Goal: Task Accomplishment & Management: Manage account settings

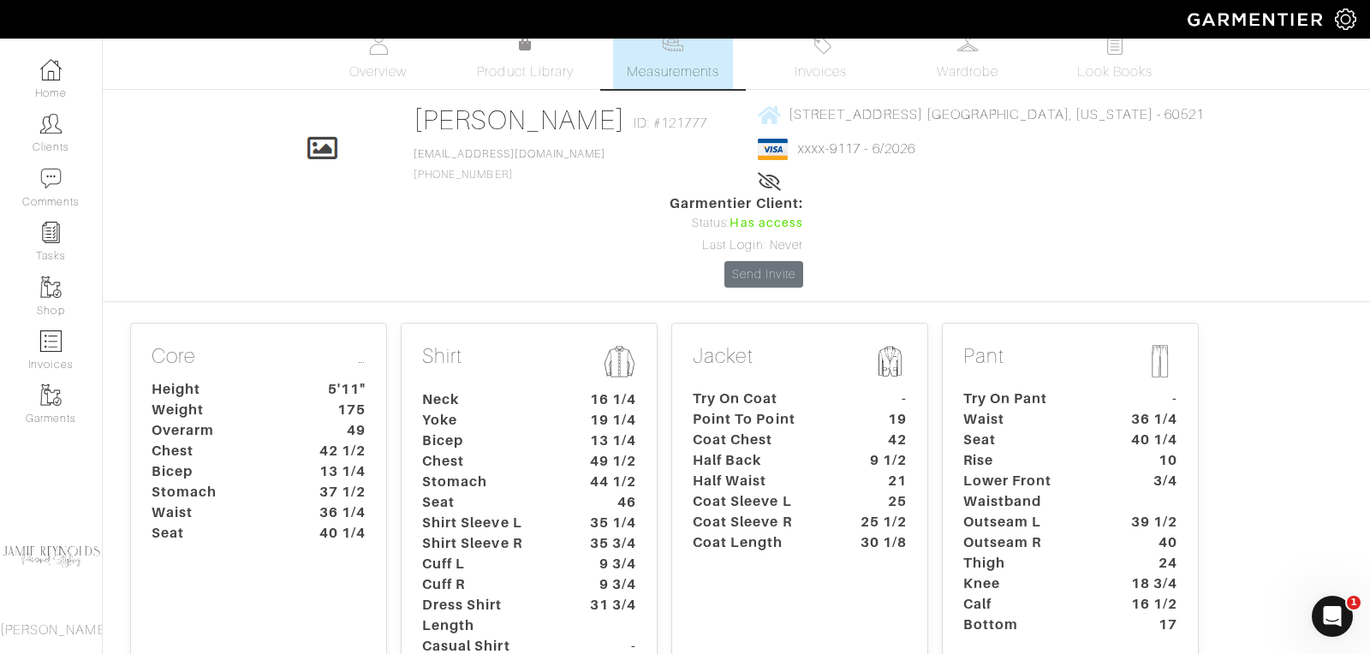
scroll to position [21, 0]
click at [1014, 470] on dt "Lower Front Waistband" at bounding box center [1030, 490] width 160 height 41
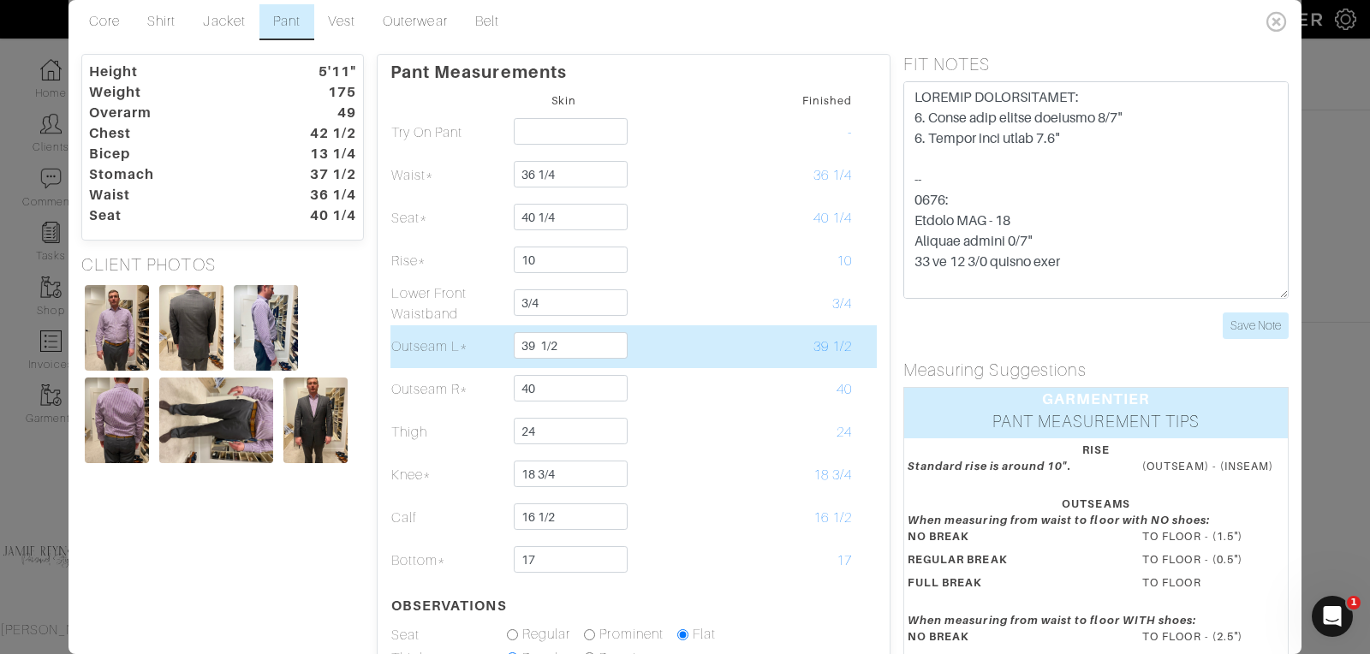
scroll to position [0, 0]
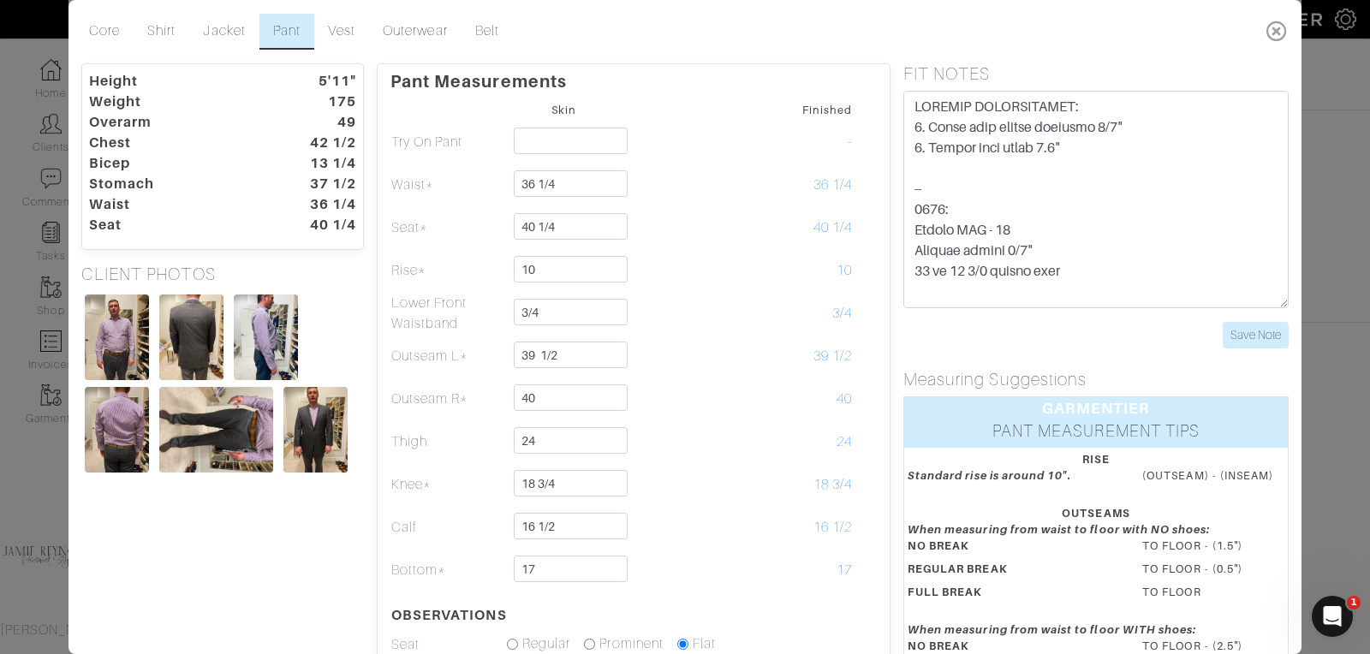
click at [1277, 27] on icon at bounding box center [1276, 31] width 35 height 34
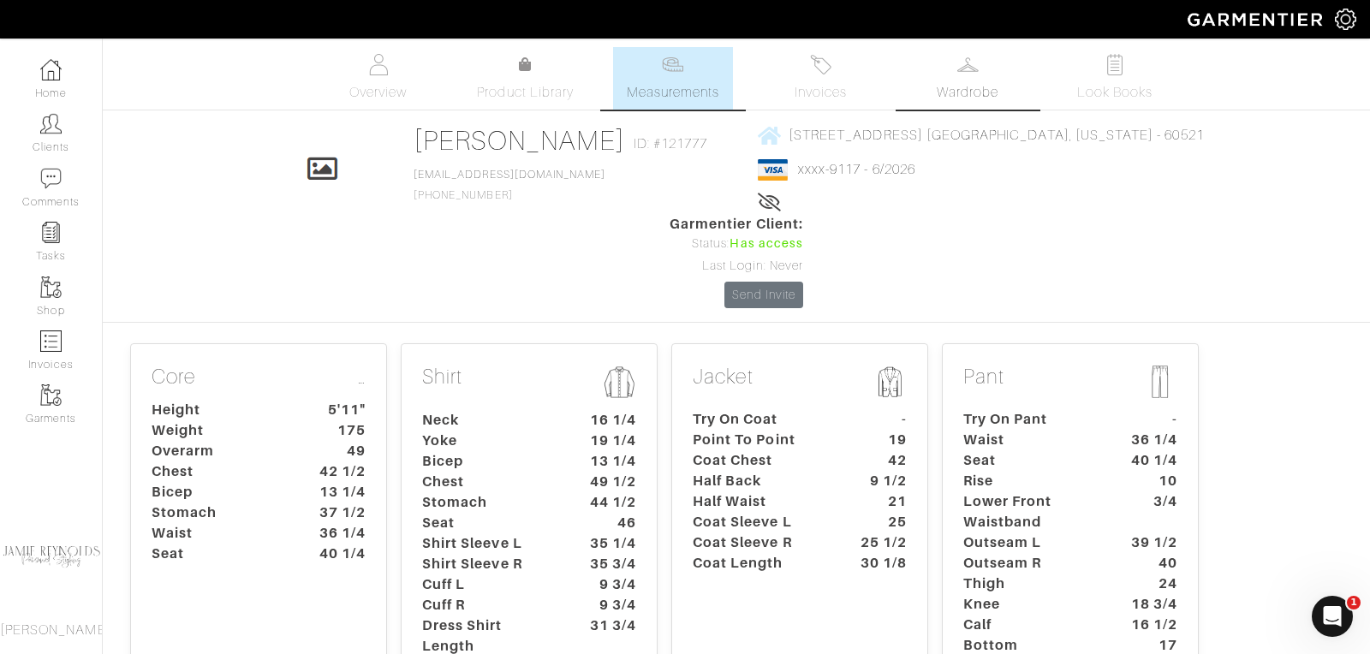
click at [963, 74] on img at bounding box center [967, 64] width 21 height 21
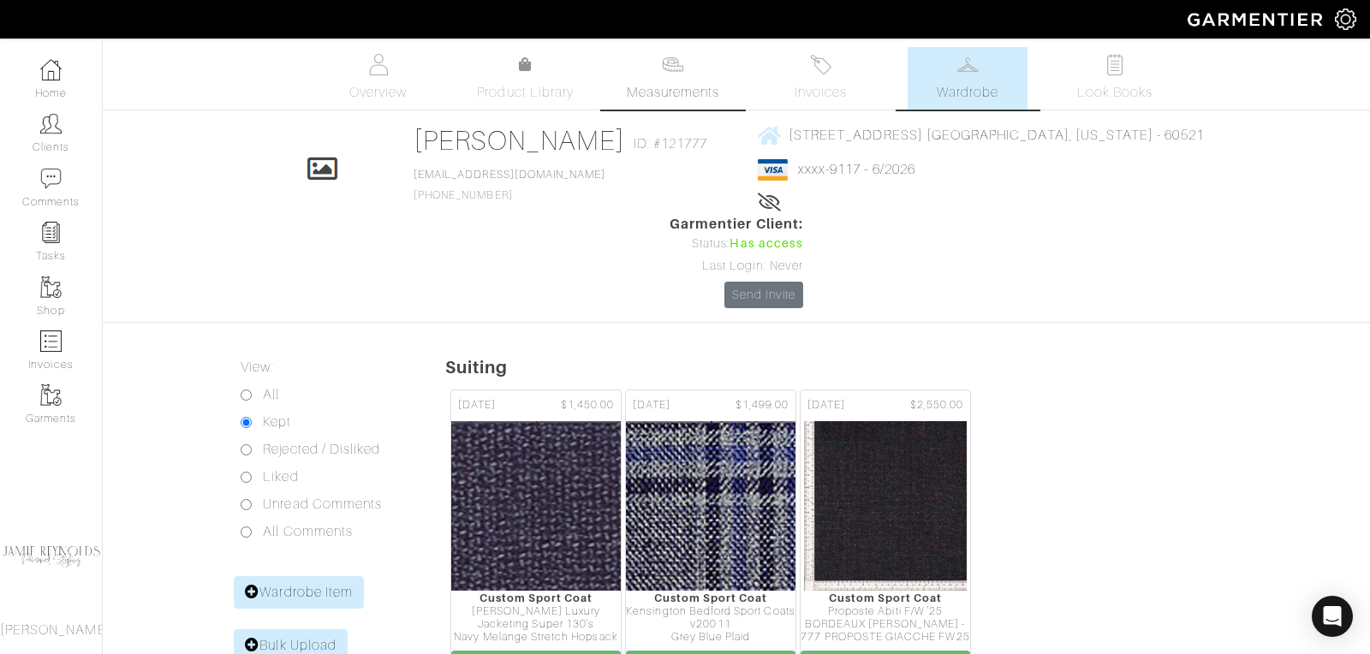
click at [671, 90] on span "Measurements" at bounding box center [673, 92] width 93 height 21
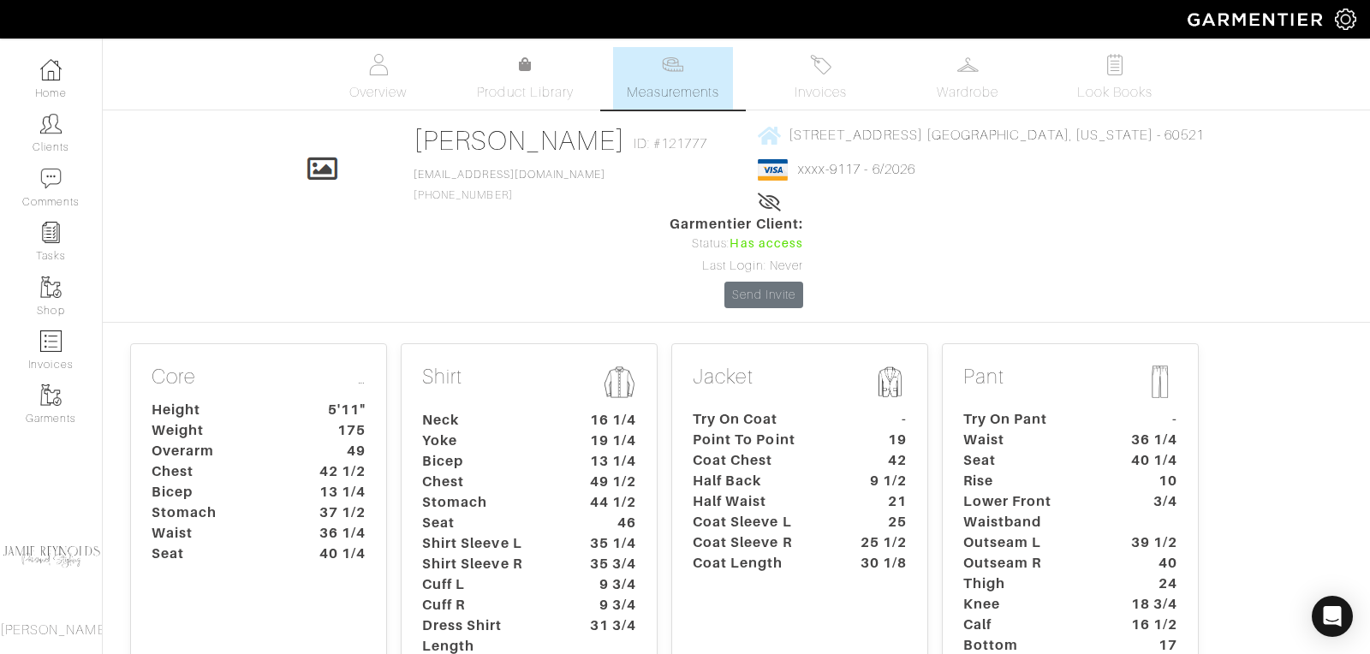
click at [1057, 430] on dt "Waist" at bounding box center [1030, 440] width 160 height 21
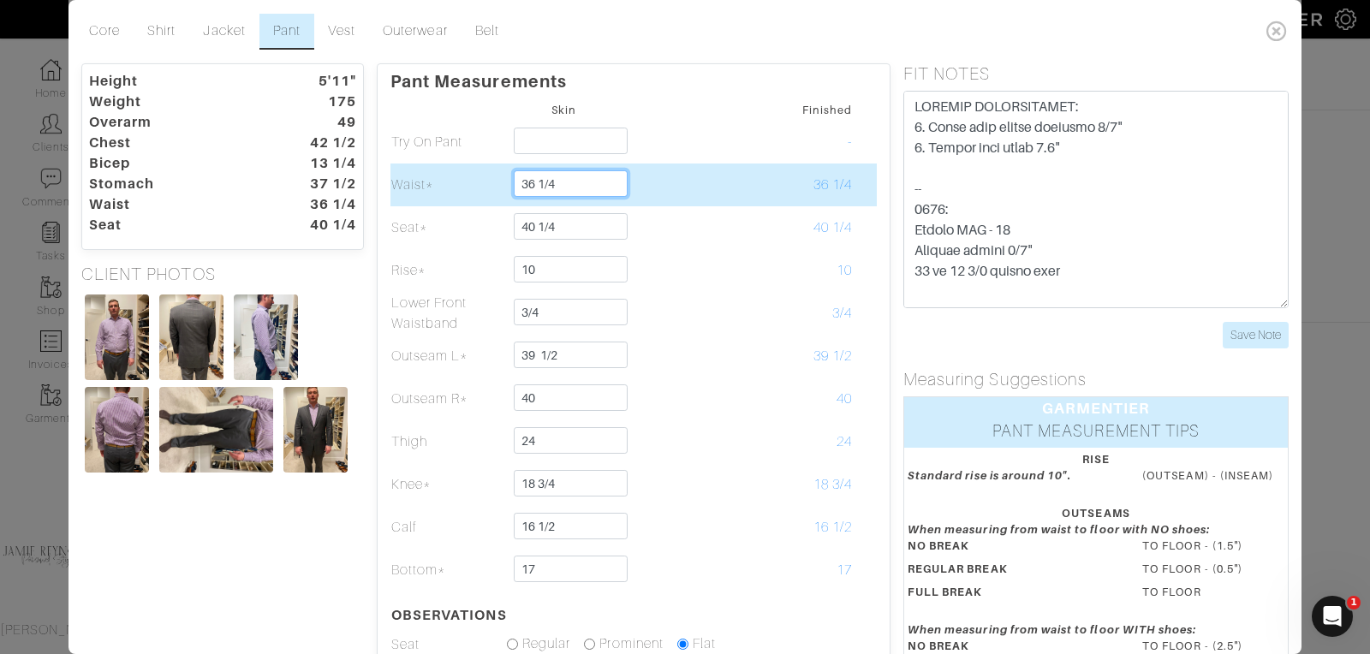
click at [588, 182] on input "36 1/4" at bounding box center [571, 183] width 114 height 27
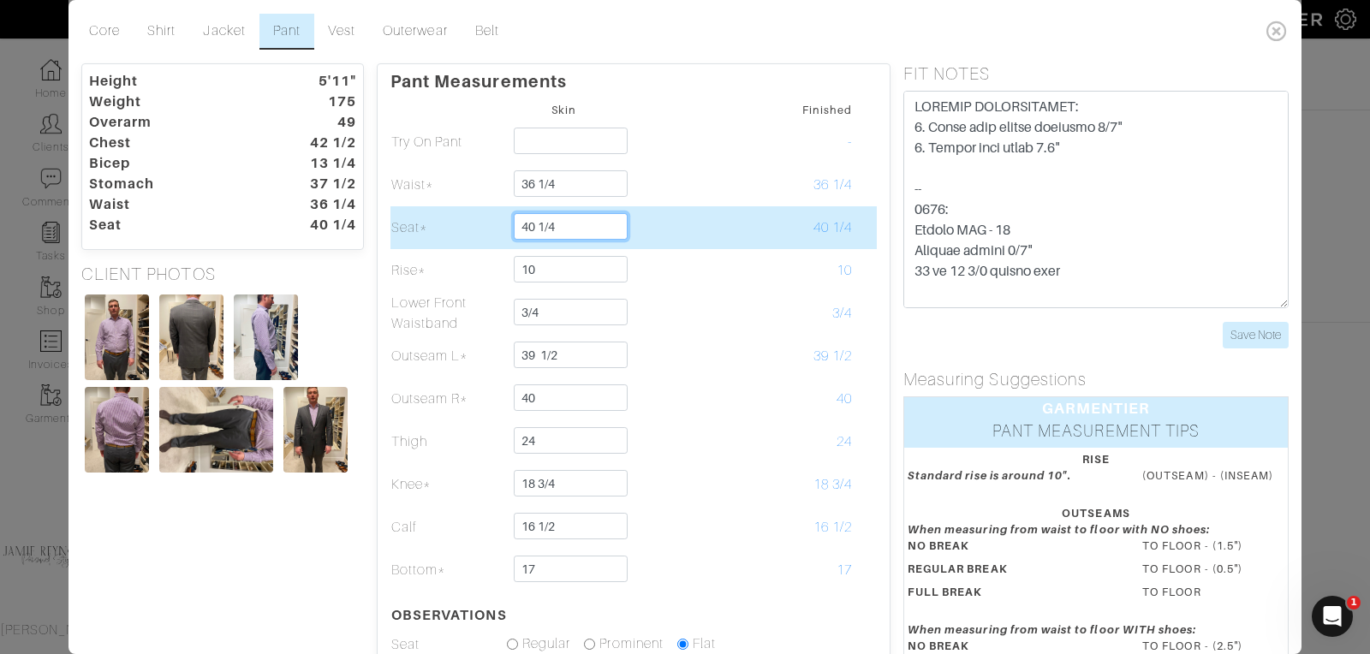
click at [568, 226] on input "40 1/4" at bounding box center [571, 226] width 114 height 27
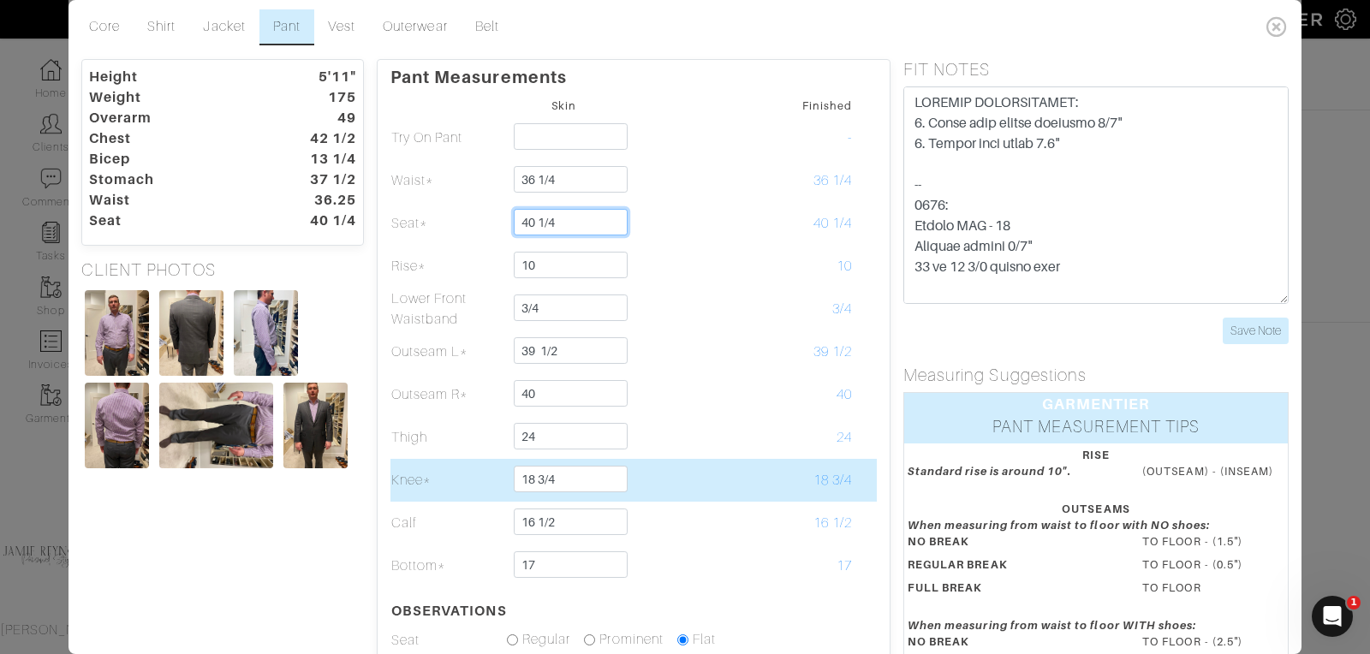
scroll to position [11, 0]
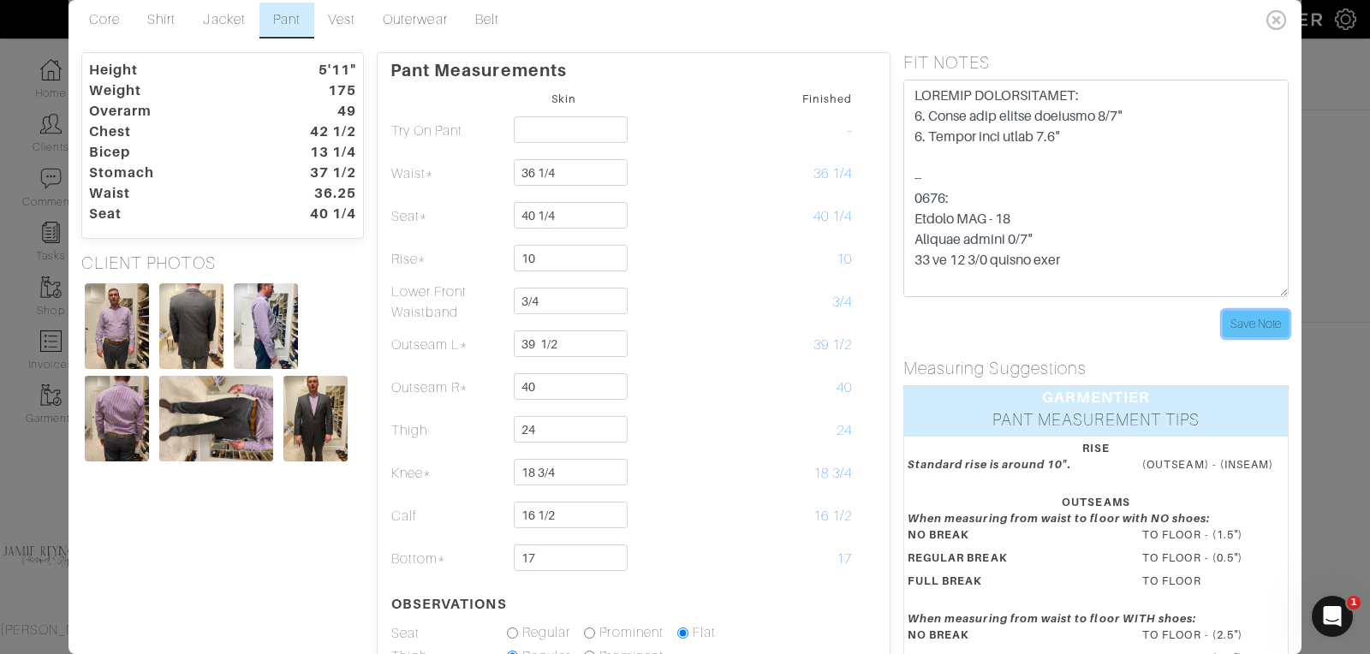
click at [1259, 321] on input "Save Note" at bounding box center [1256, 324] width 66 height 27
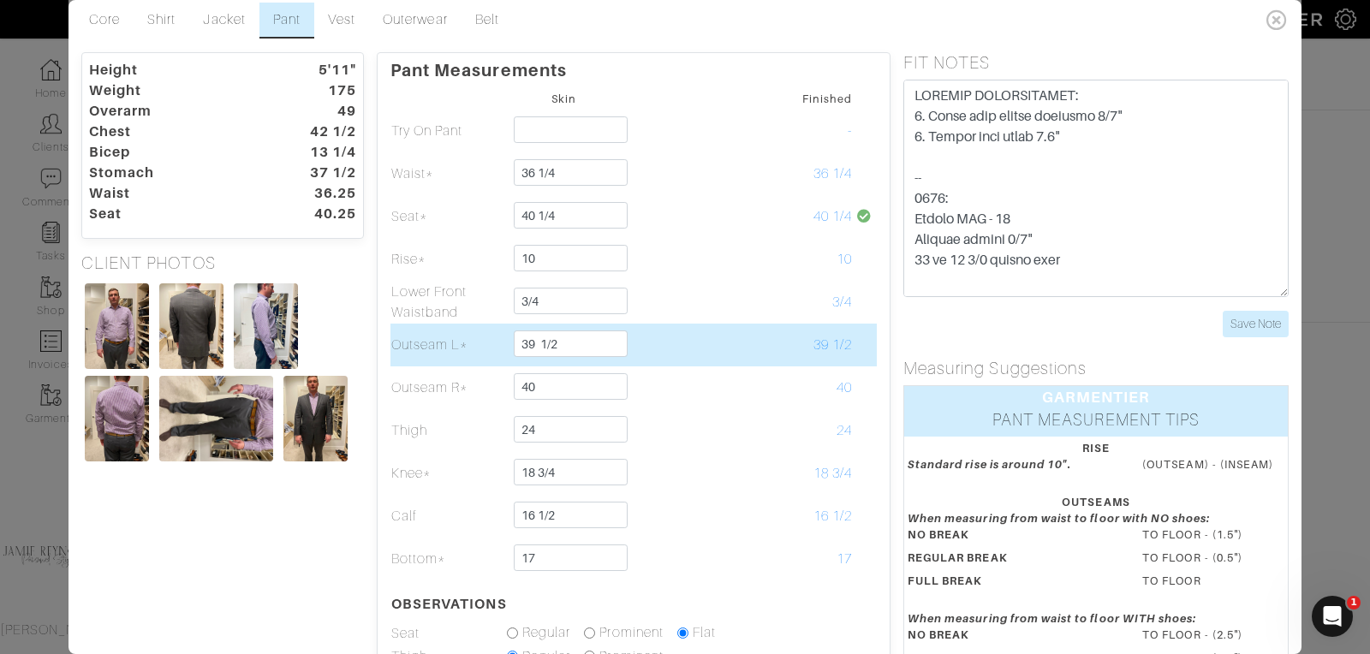
scroll to position [0, 0]
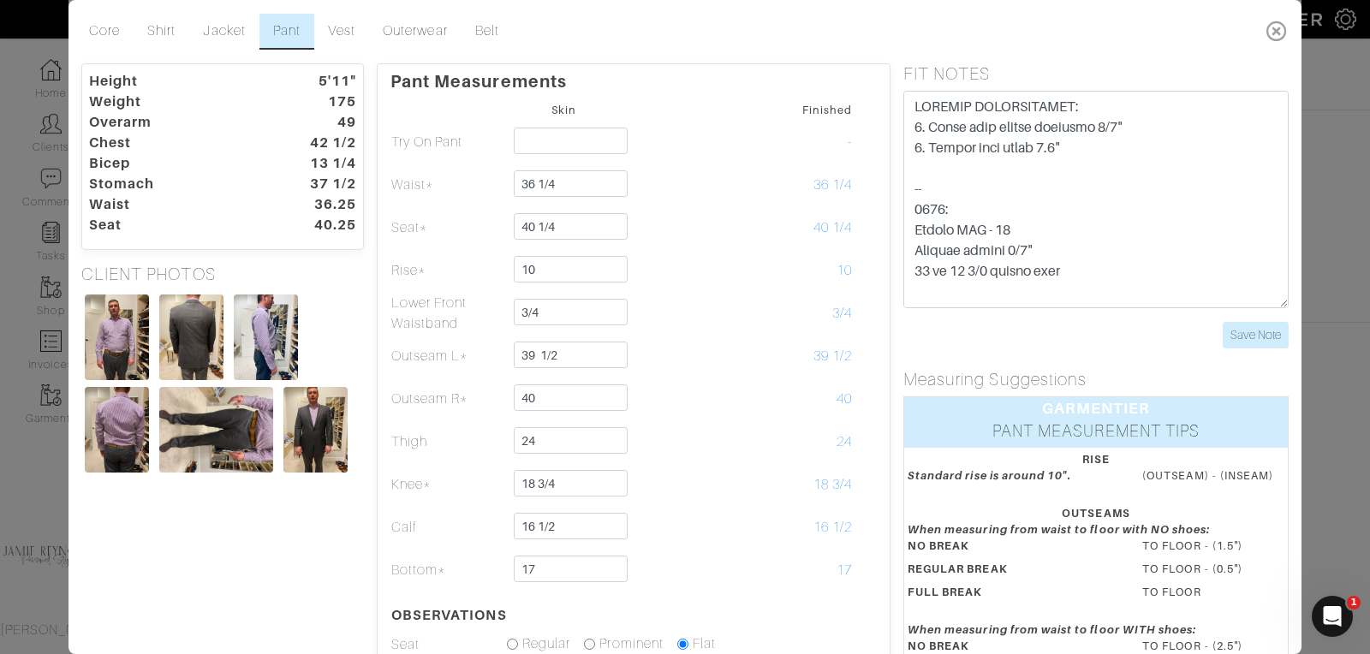
click at [1273, 33] on icon at bounding box center [1276, 31] width 35 height 34
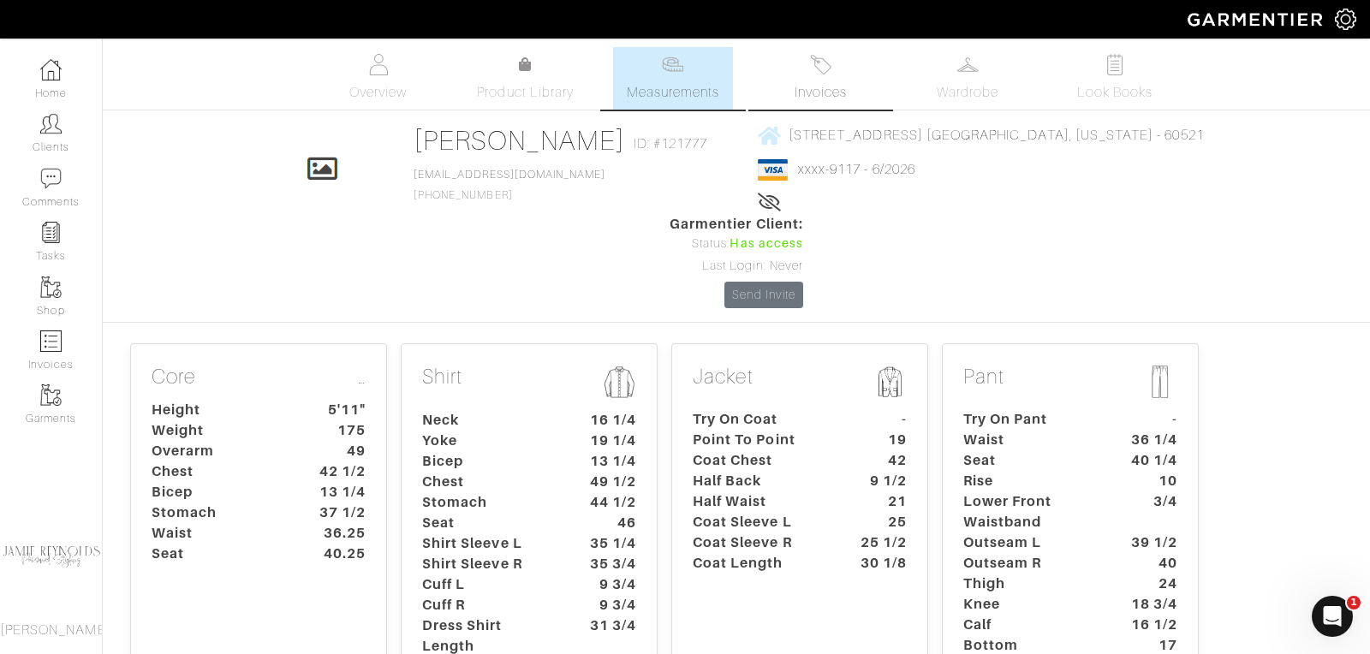
click at [836, 79] on link "Invoices" at bounding box center [820, 78] width 120 height 63
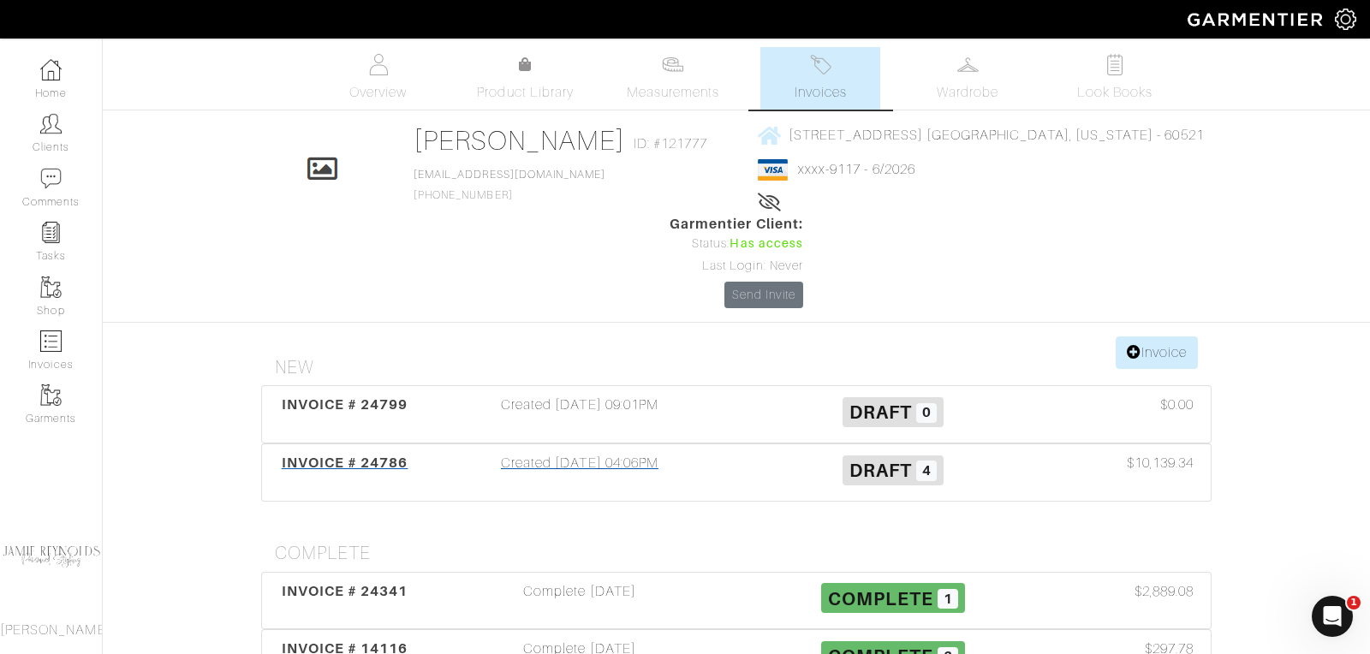
click at [381, 455] on span "INVOICE # 24786" at bounding box center [345, 463] width 127 height 16
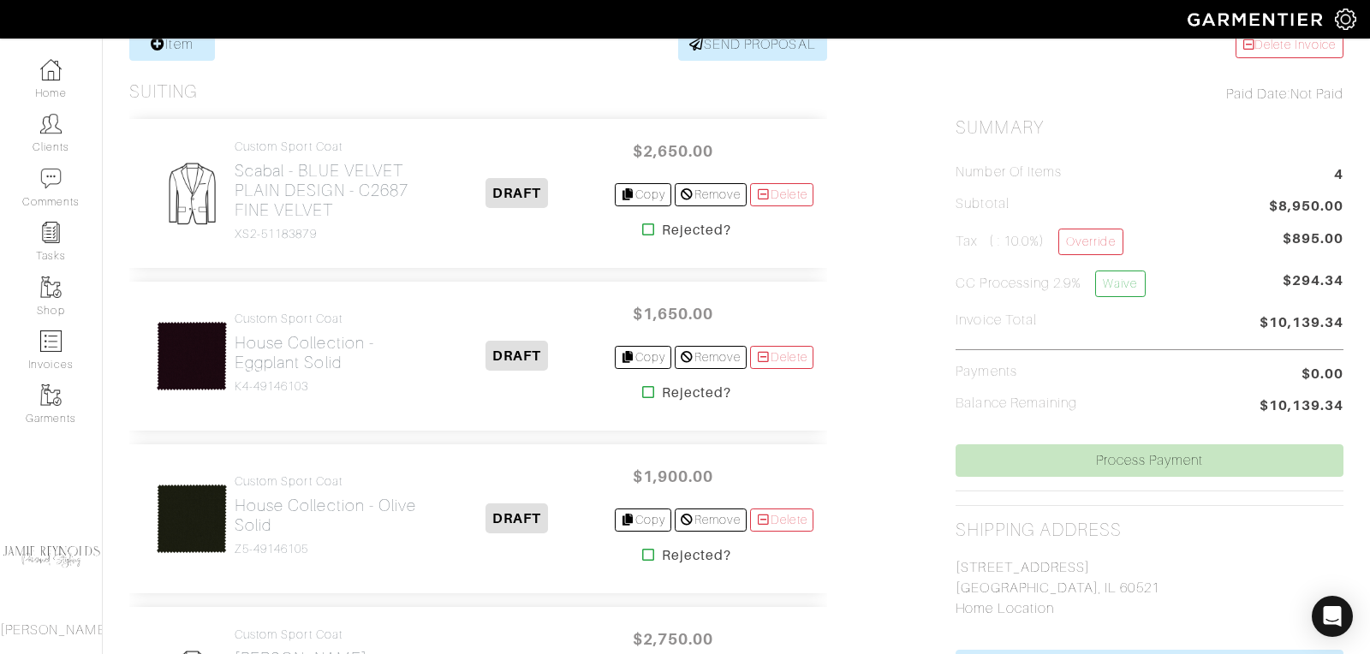
scroll to position [362, 0]
click at [787, 184] on link "Delete" at bounding box center [781, 193] width 63 height 23
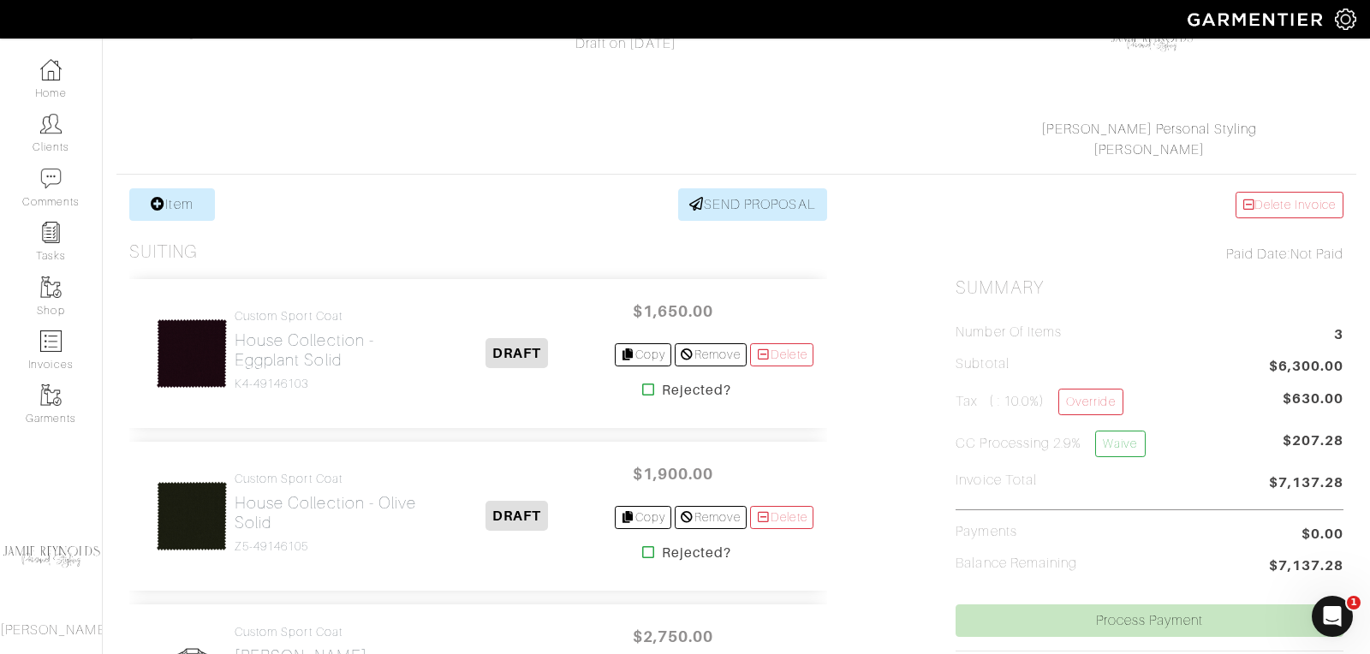
scroll to position [202, 0]
click at [778, 352] on link "Delete" at bounding box center [781, 353] width 63 height 23
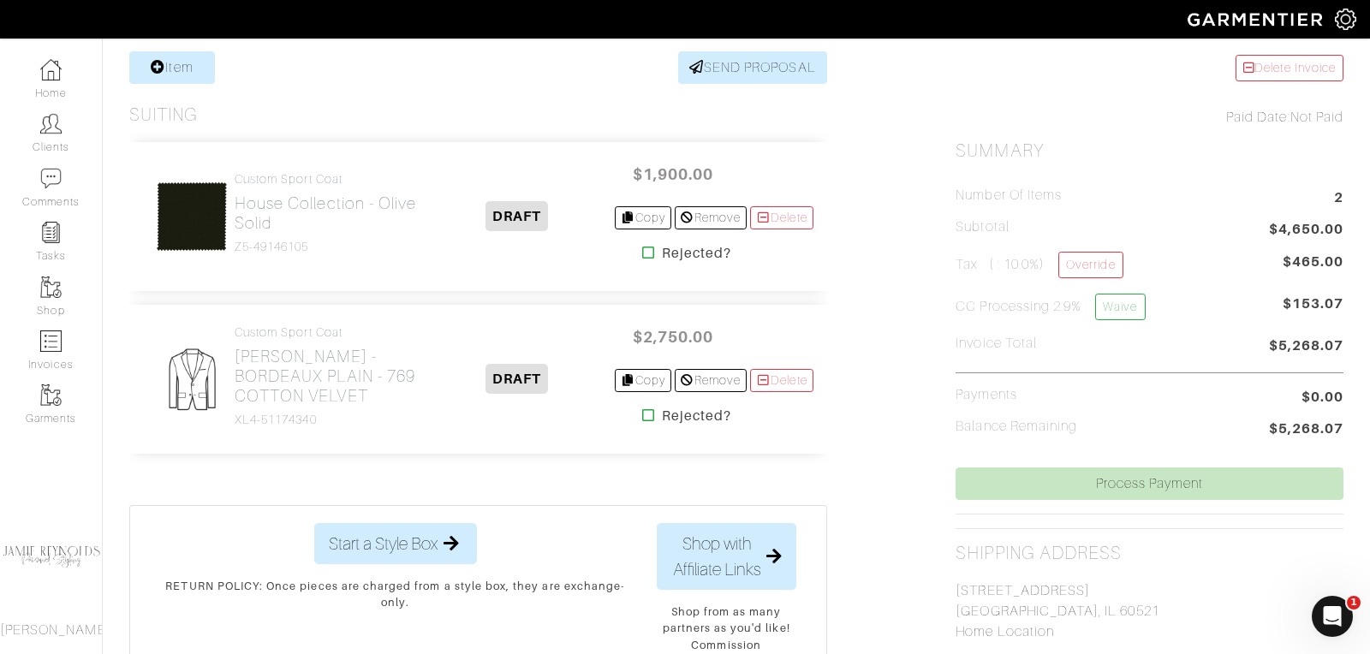
scroll to position [369, 0]
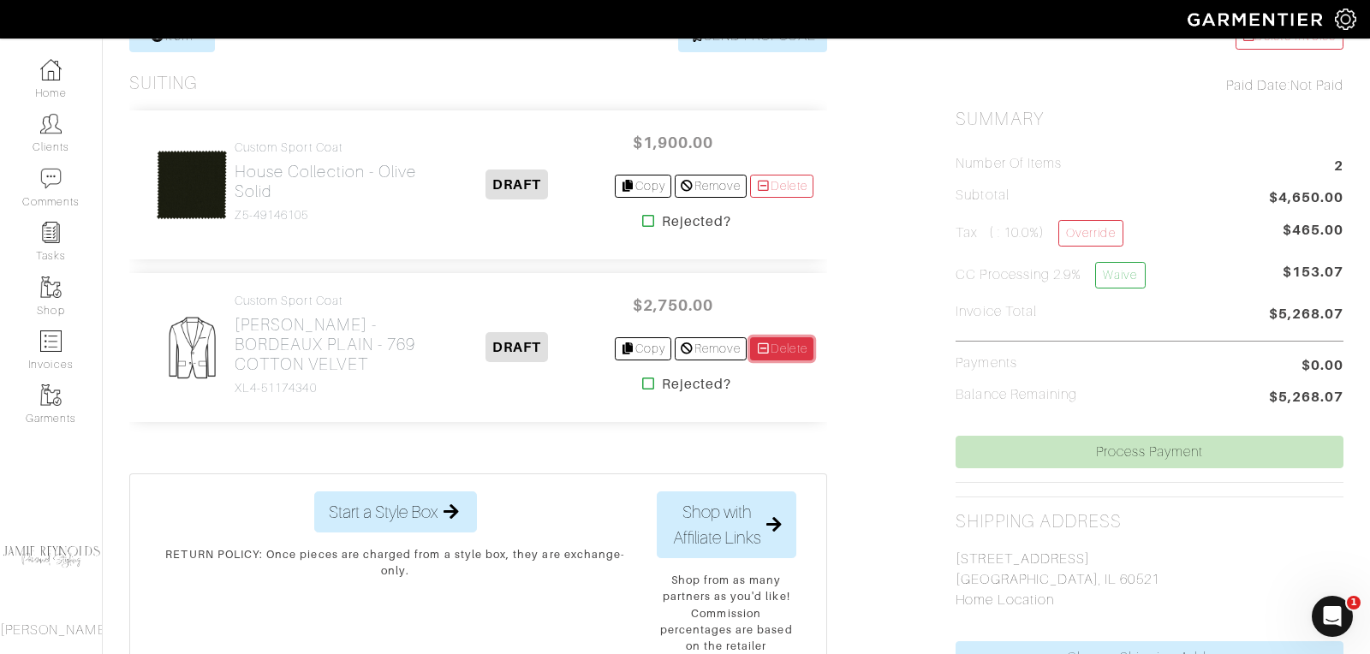
click at [784, 350] on link "Delete" at bounding box center [781, 348] width 63 height 23
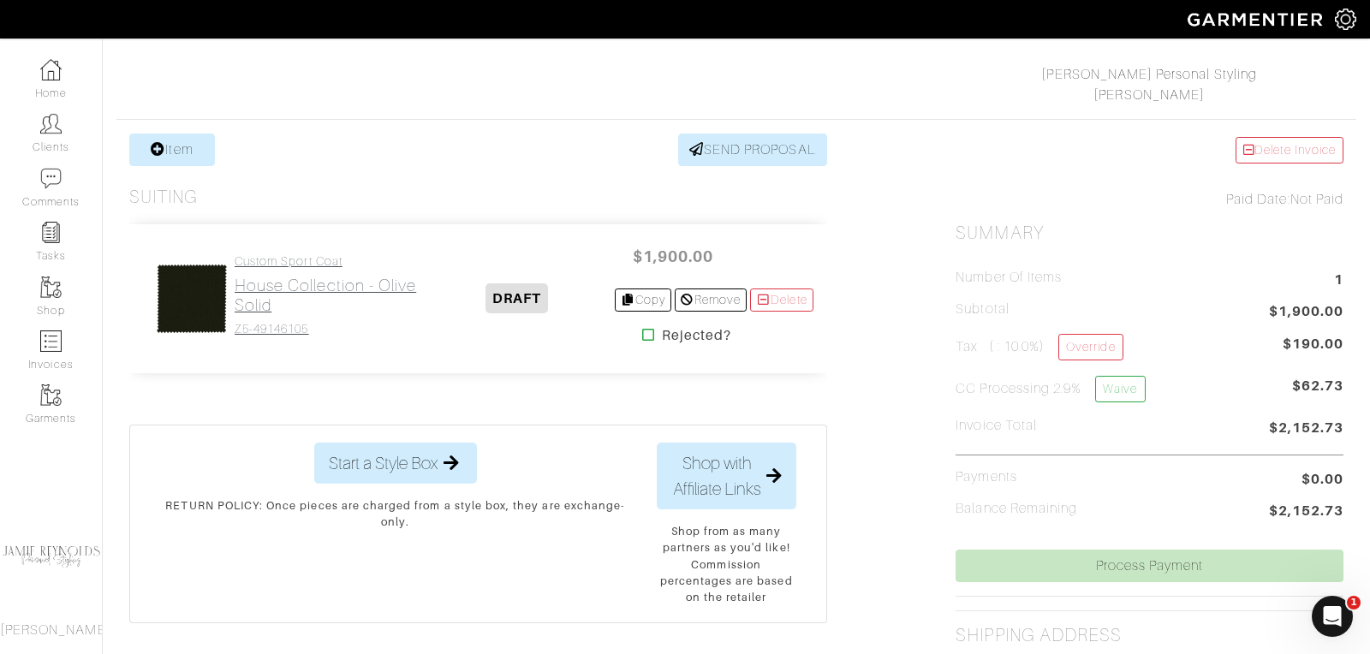
scroll to position [244, 0]
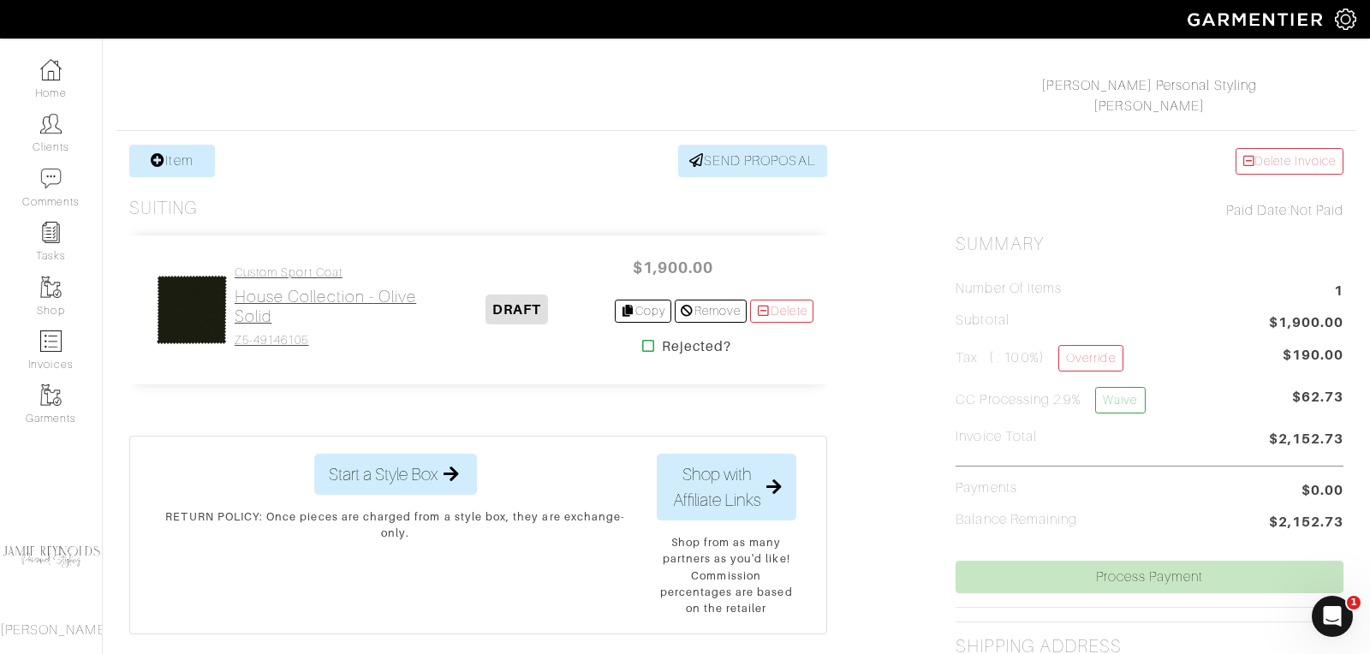
click at [278, 317] on h2 "House Collection - Olive Solid" at bounding box center [328, 306] width 186 height 39
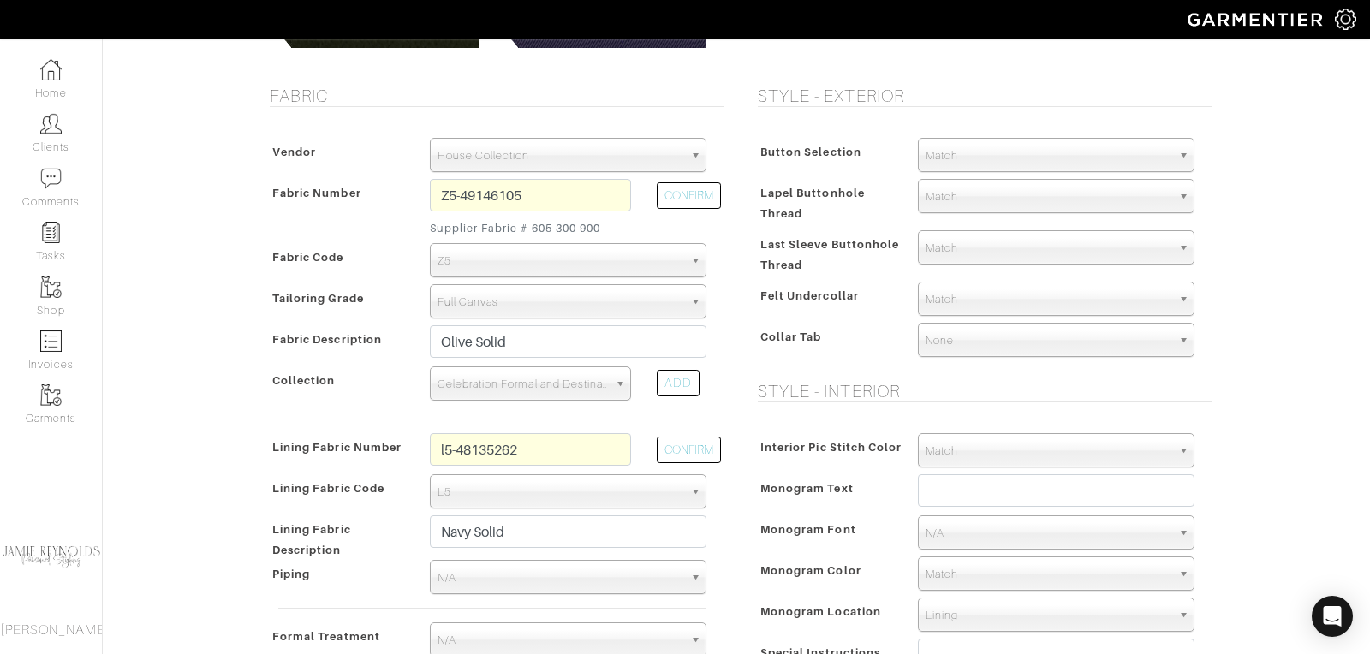
scroll to position [309, 0]
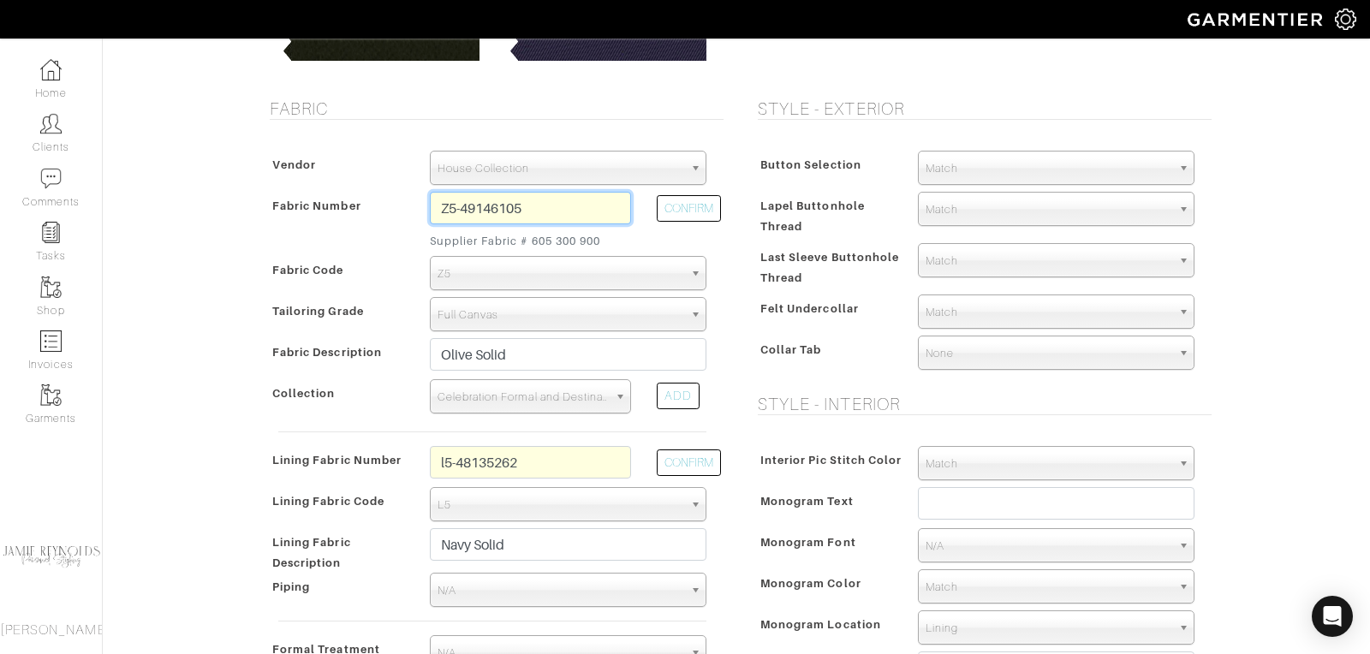
click at [539, 205] on input "Z5-49146105" at bounding box center [530, 208] width 201 height 33
type input "Z5-49146106"
click at [696, 205] on button "CONFIRM" at bounding box center [689, 208] width 64 height 27
type input "Aubergine Solid"
select select
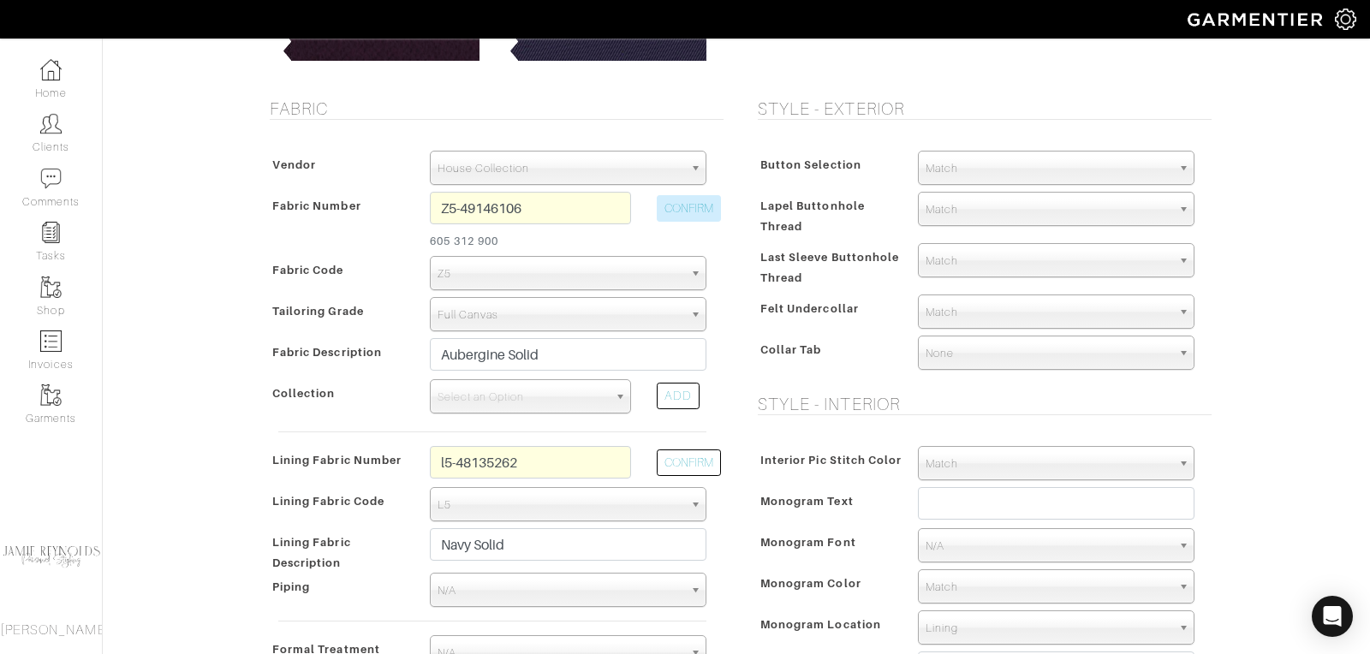
type input "1964.96"
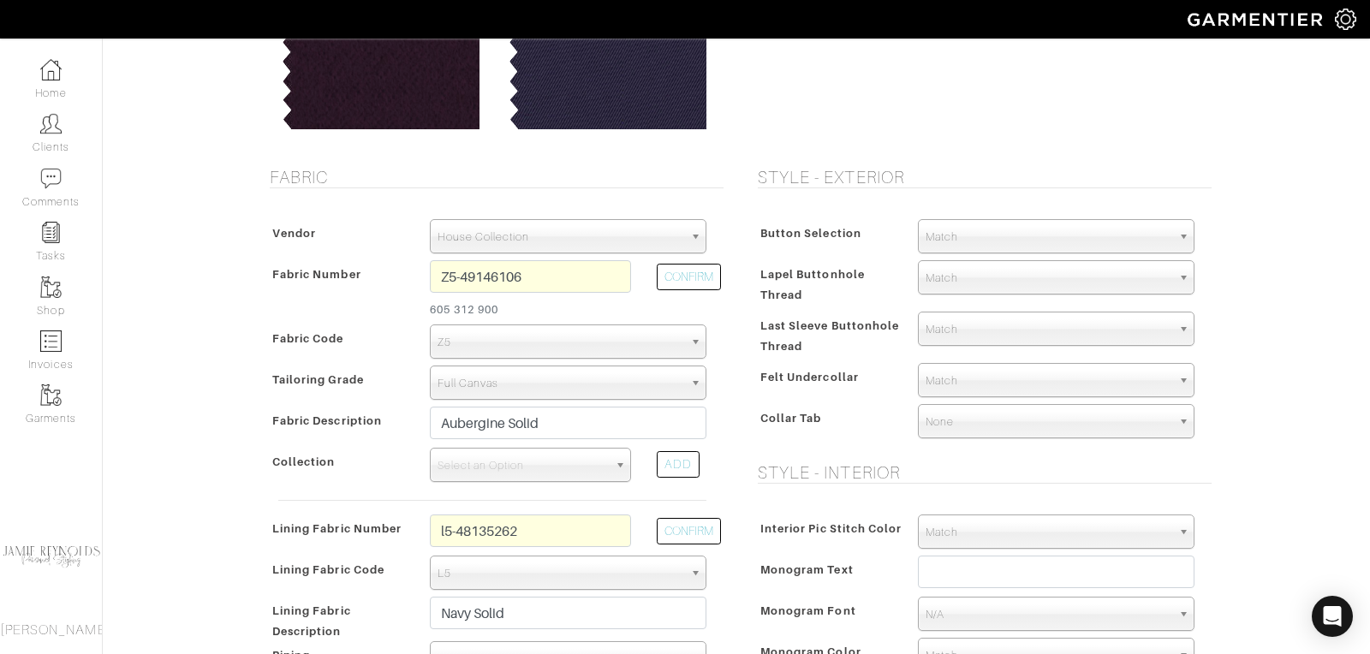
scroll to position [258, 0]
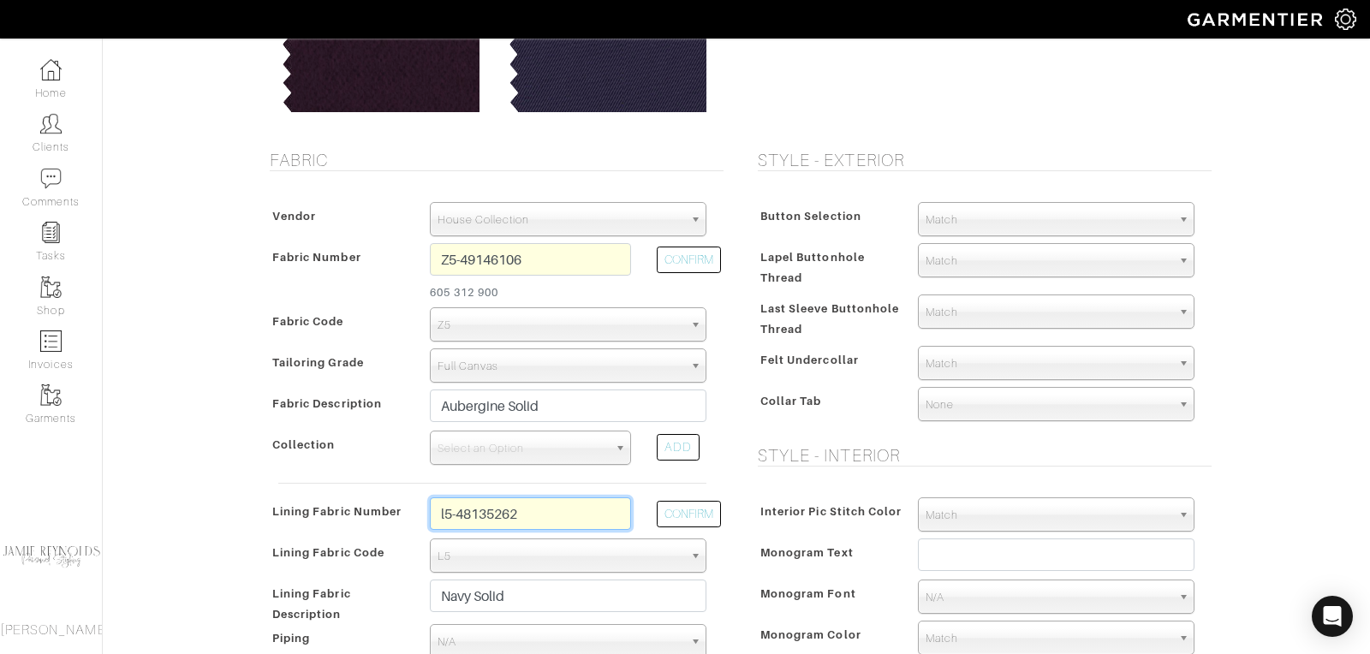
click at [536, 513] on input "l5-48135262" at bounding box center [530, 513] width 201 height 33
click at [527, 516] on input "l5-48135262" at bounding box center [530, 513] width 201 height 33
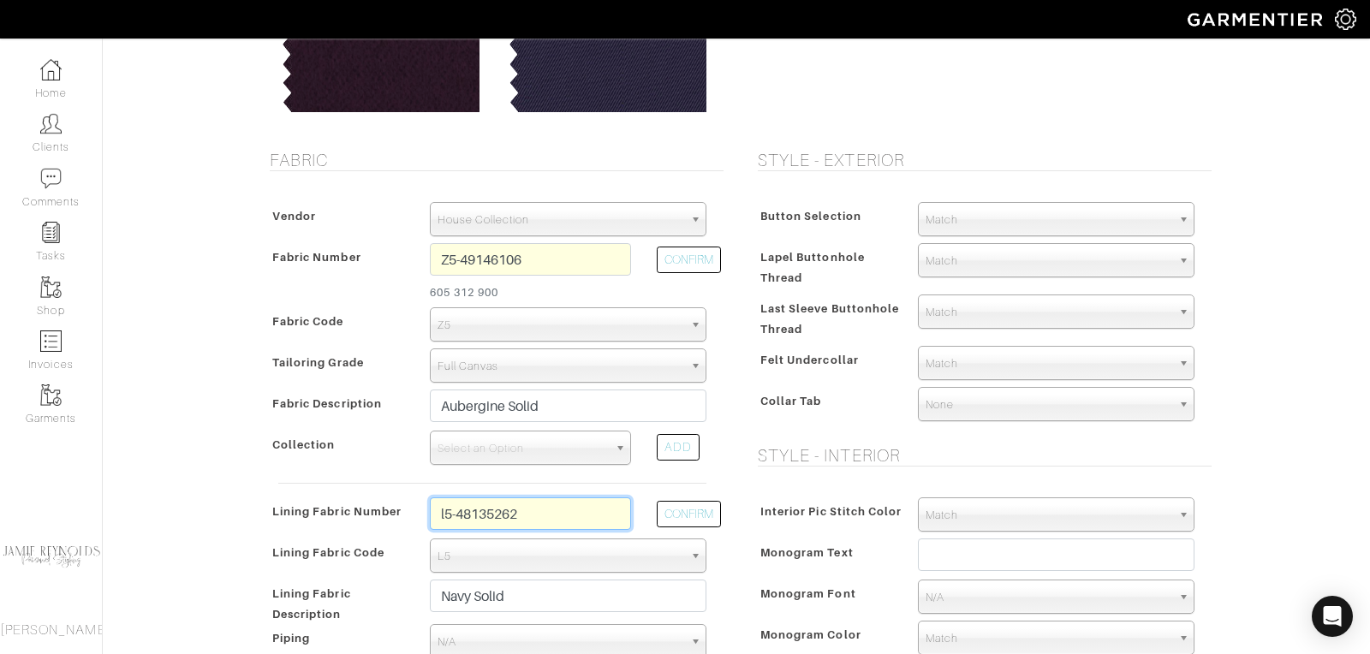
click at [449, 509] on input "l5-48135262" at bounding box center [530, 513] width 201 height 33
click at [530, 518] on input "l7-48135262" at bounding box center [530, 513] width 201 height 33
type input "l7-48135287"
click at [686, 508] on button "CONFIRM" at bounding box center [689, 514] width 64 height 27
select select "939"
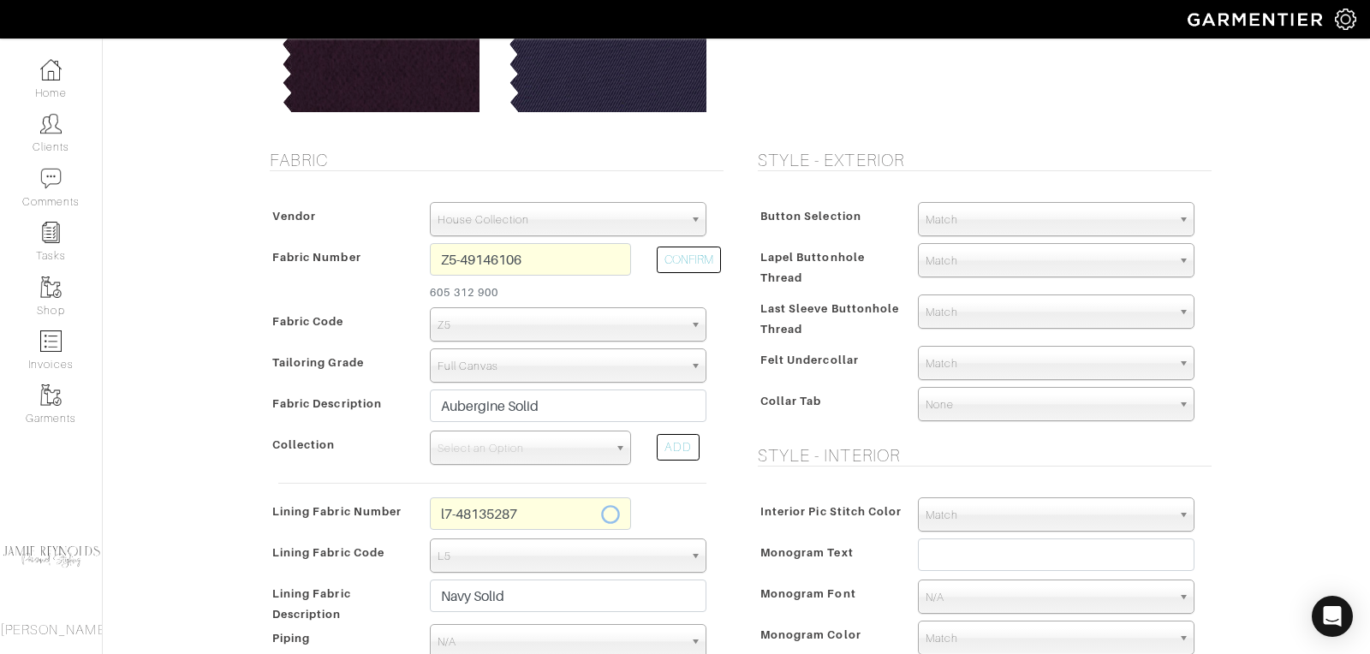
type input "Purple Full Paisley"
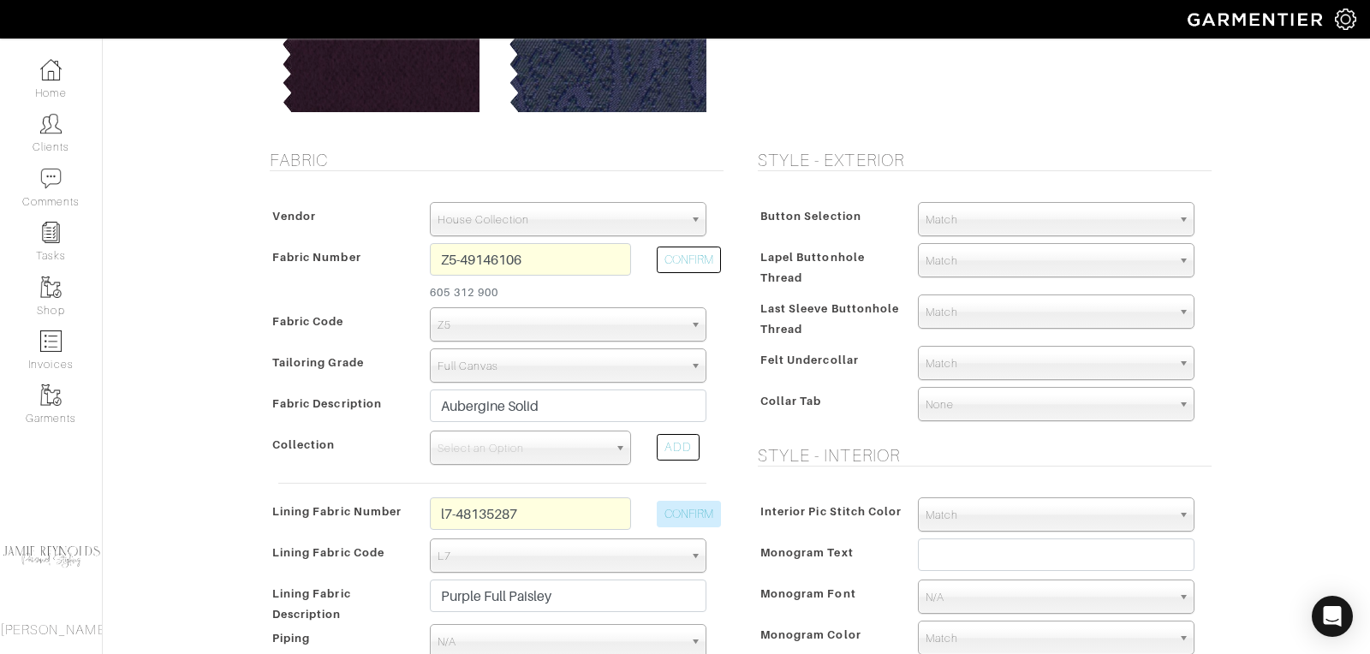
type input "1984.96"
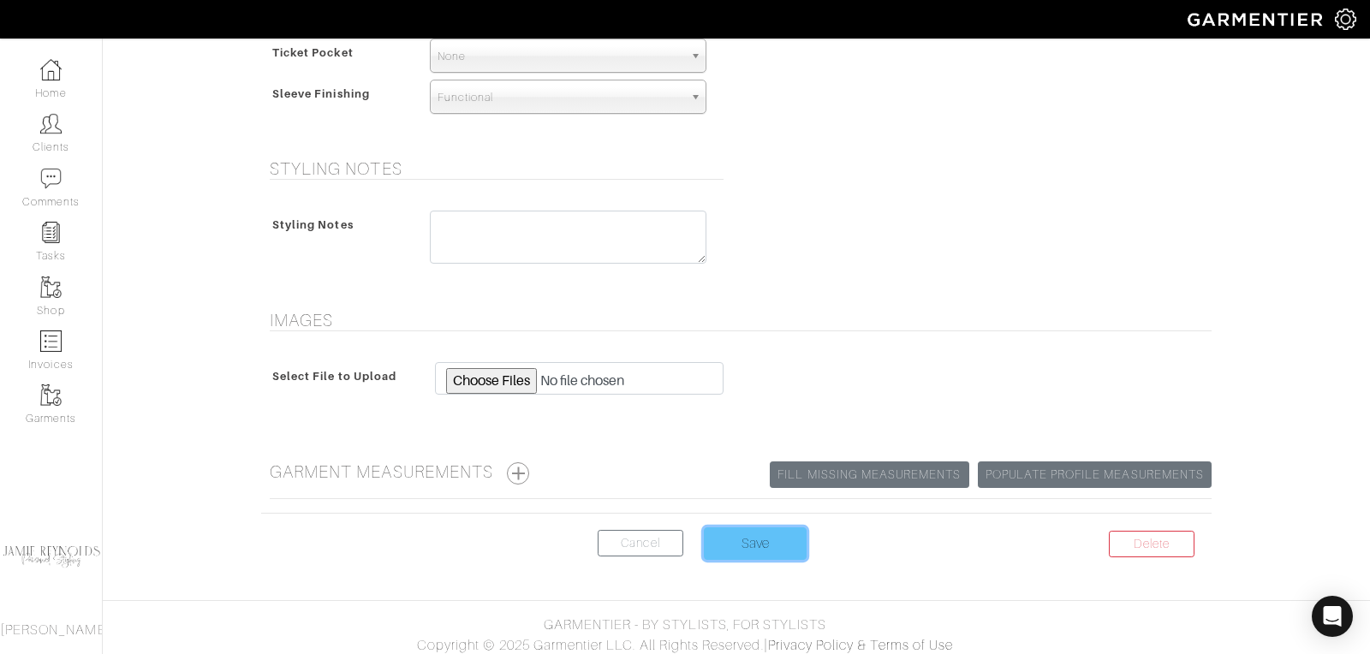
click at [777, 531] on input "Save" at bounding box center [755, 543] width 103 height 33
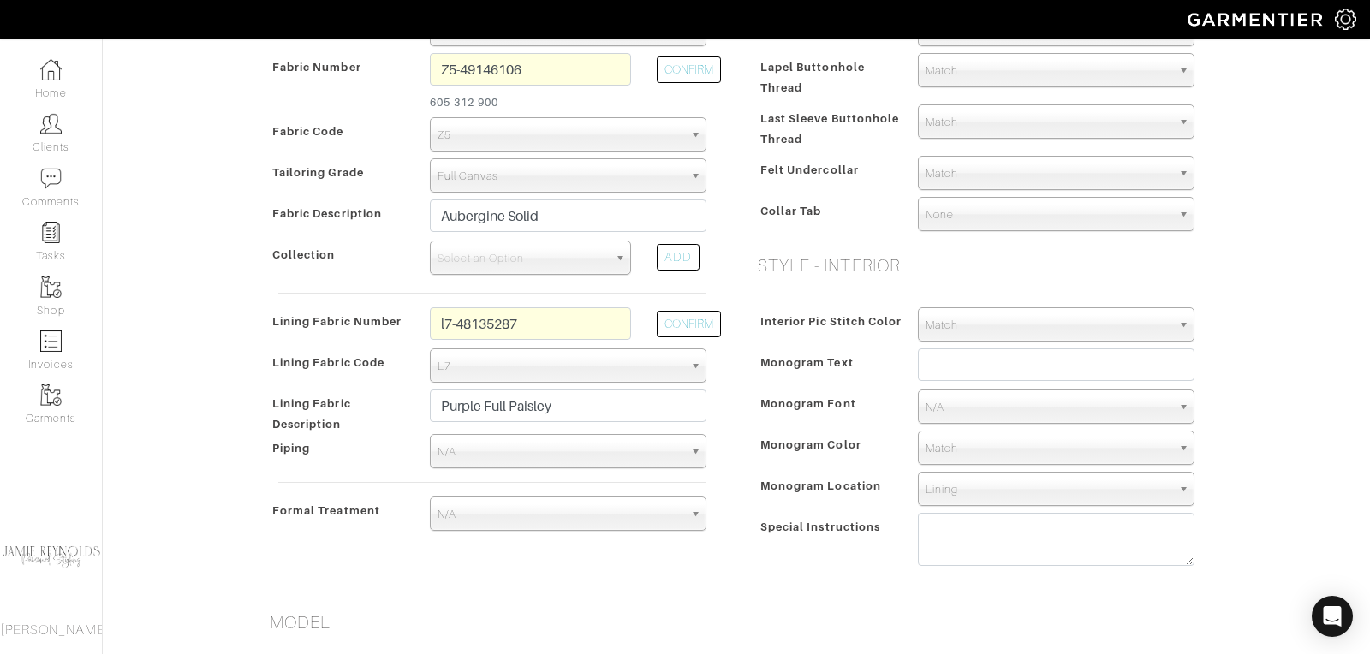
scroll to position [449, 0]
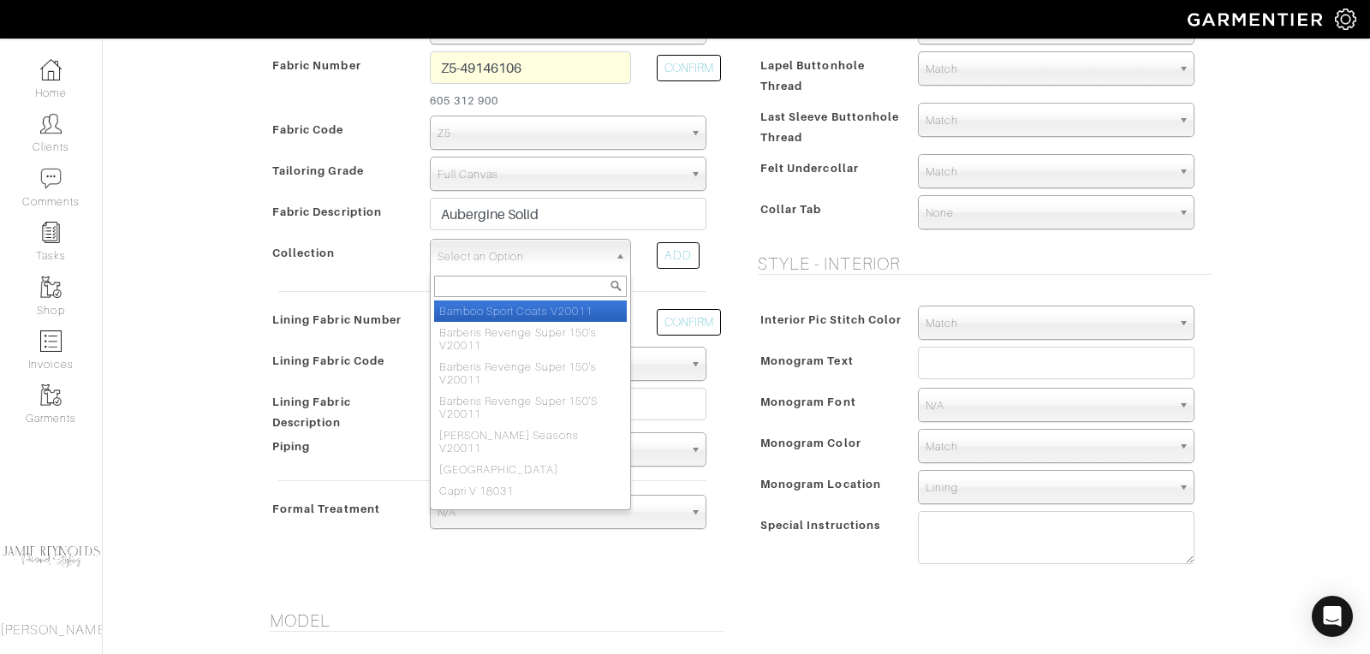
click at [590, 258] on span "Select an Option" at bounding box center [523, 257] width 170 height 34
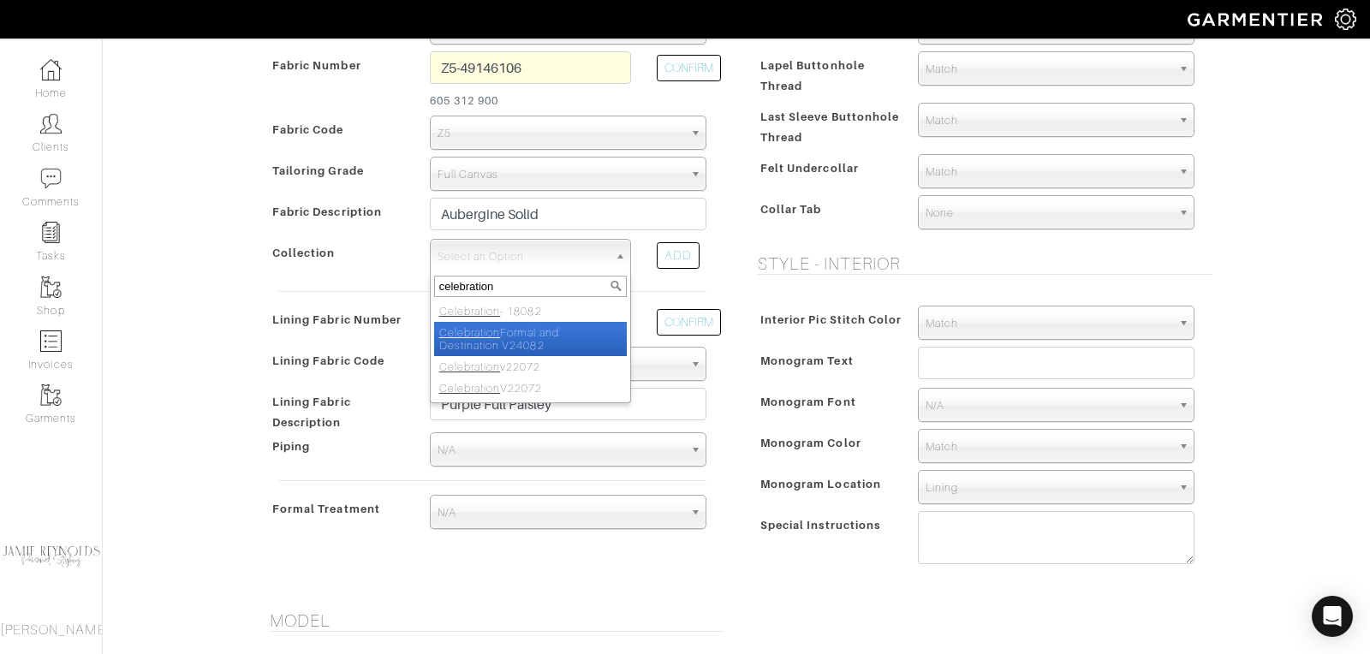
type input "celebration"
click at [572, 334] on li "Celebration Formal and Destination V24082" at bounding box center [530, 339] width 193 height 34
select select "1024"
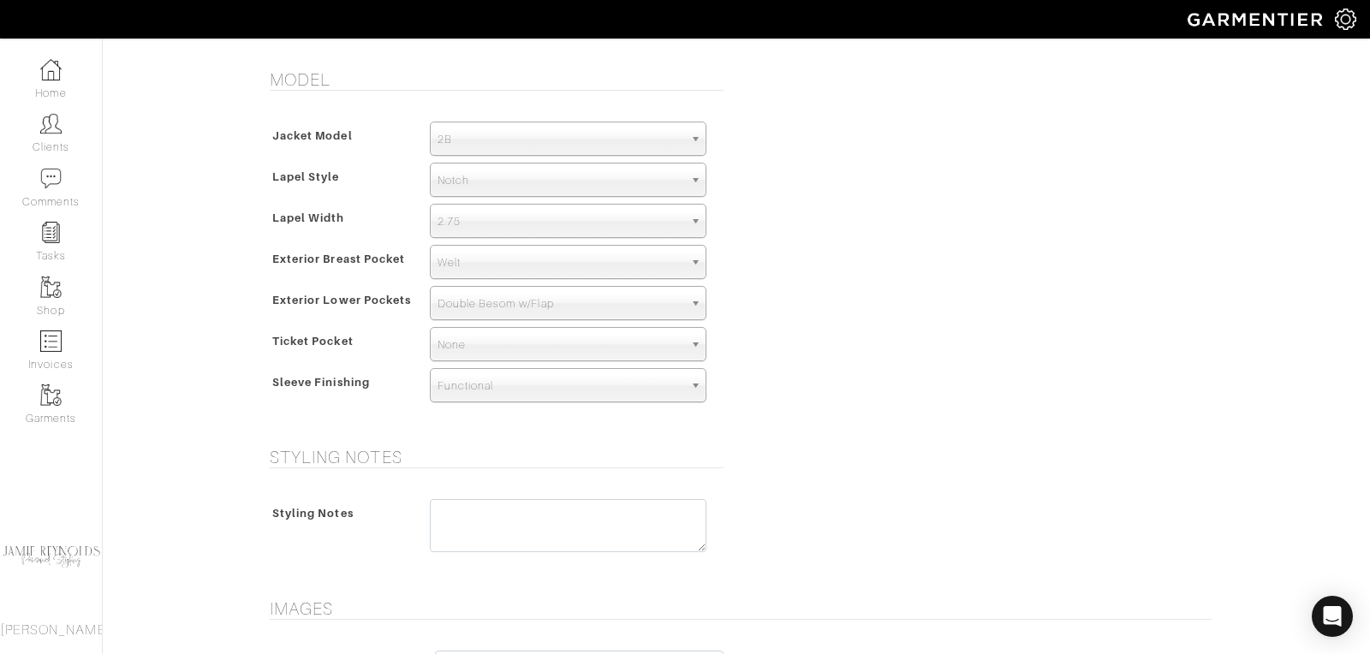
scroll to position [1279, 0]
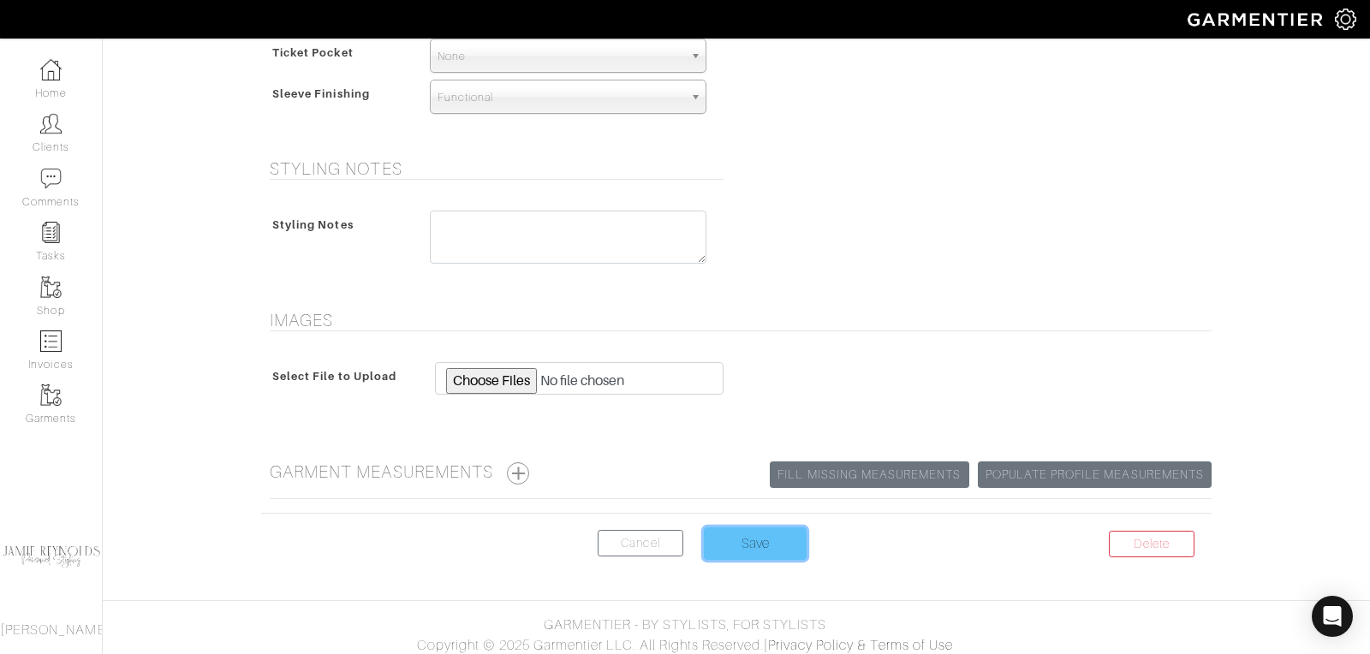
click at [748, 530] on input "Save" at bounding box center [755, 543] width 103 height 33
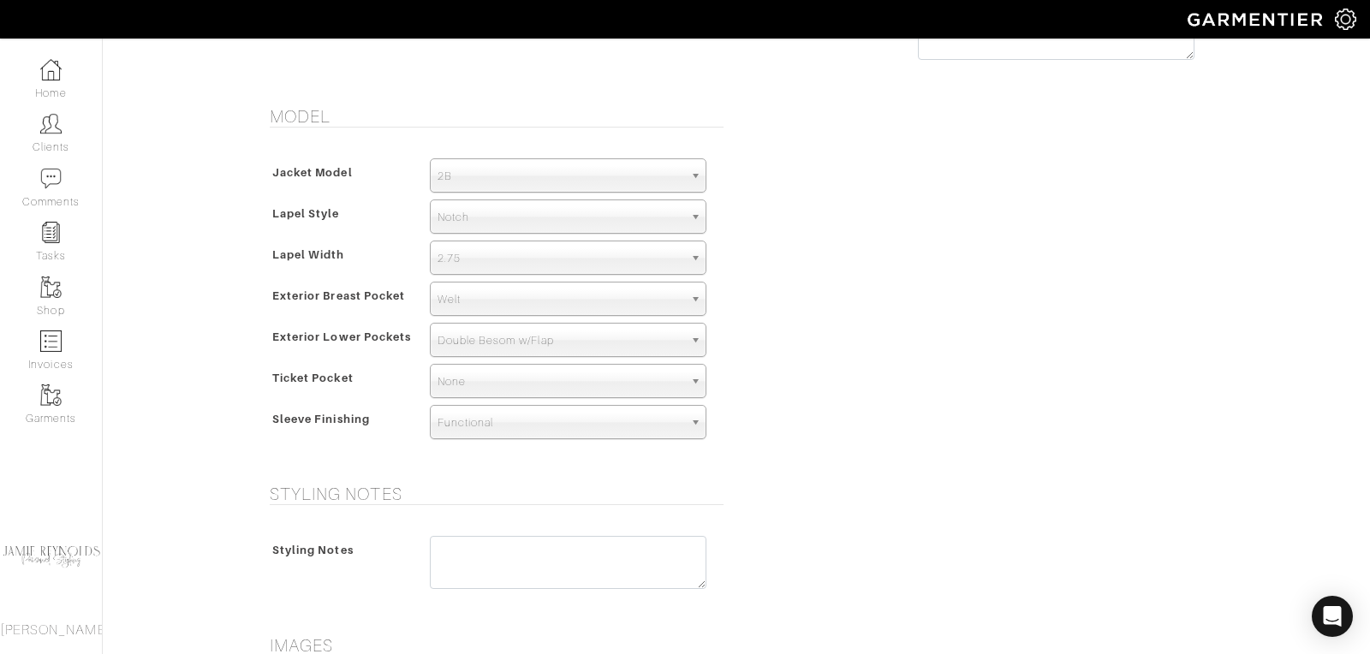
scroll to position [885, 0]
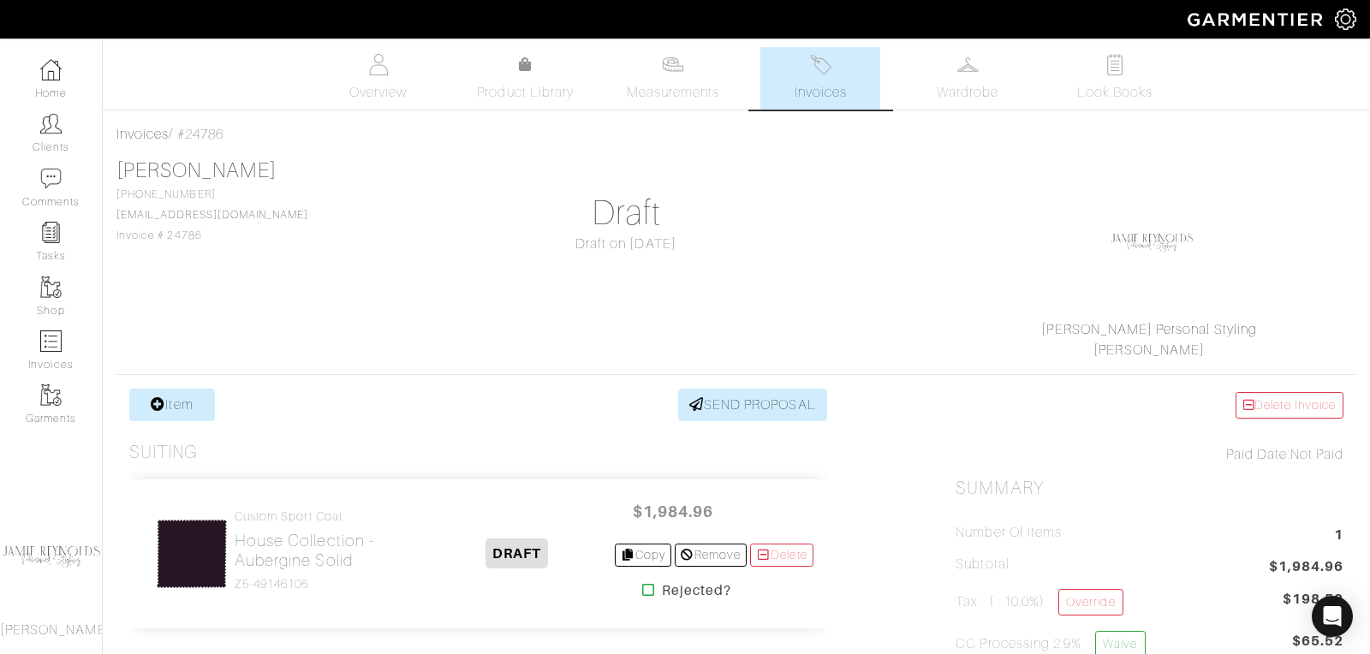
click at [669, 91] on span "Measurements" at bounding box center [673, 92] width 93 height 21
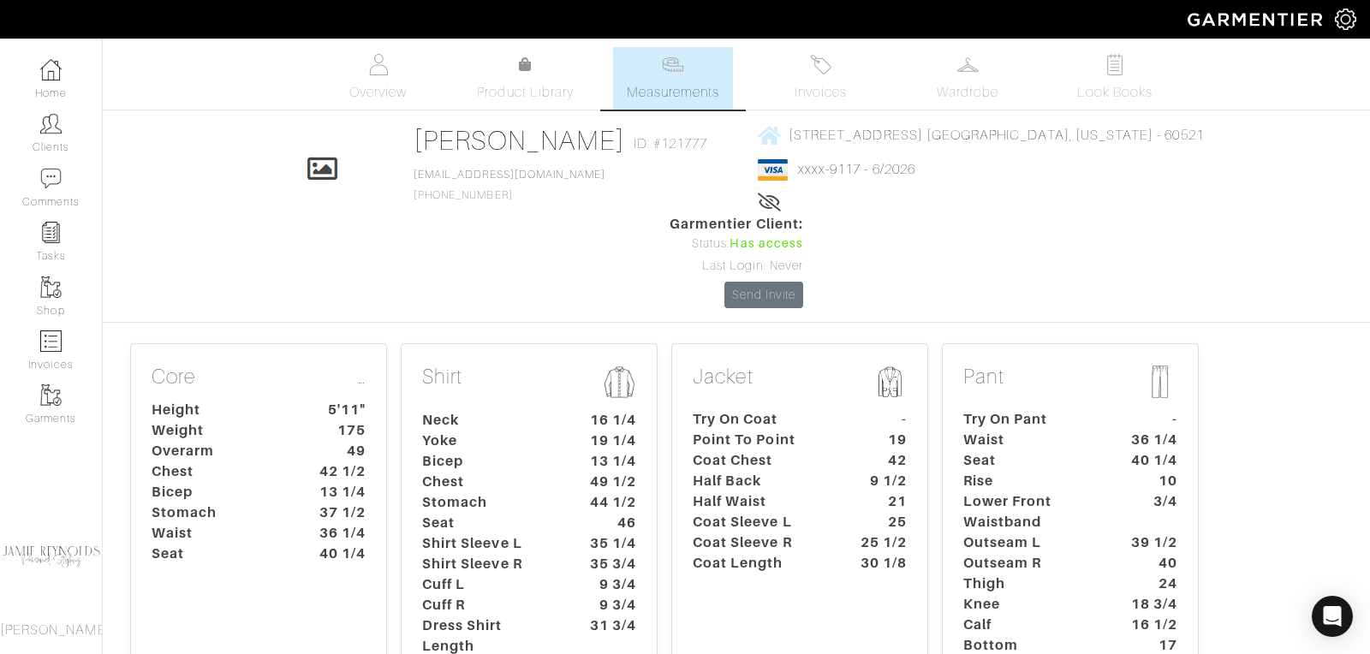
click at [550, 451] on dt "Bicep" at bounding box center [489, 461] width 160 height 21
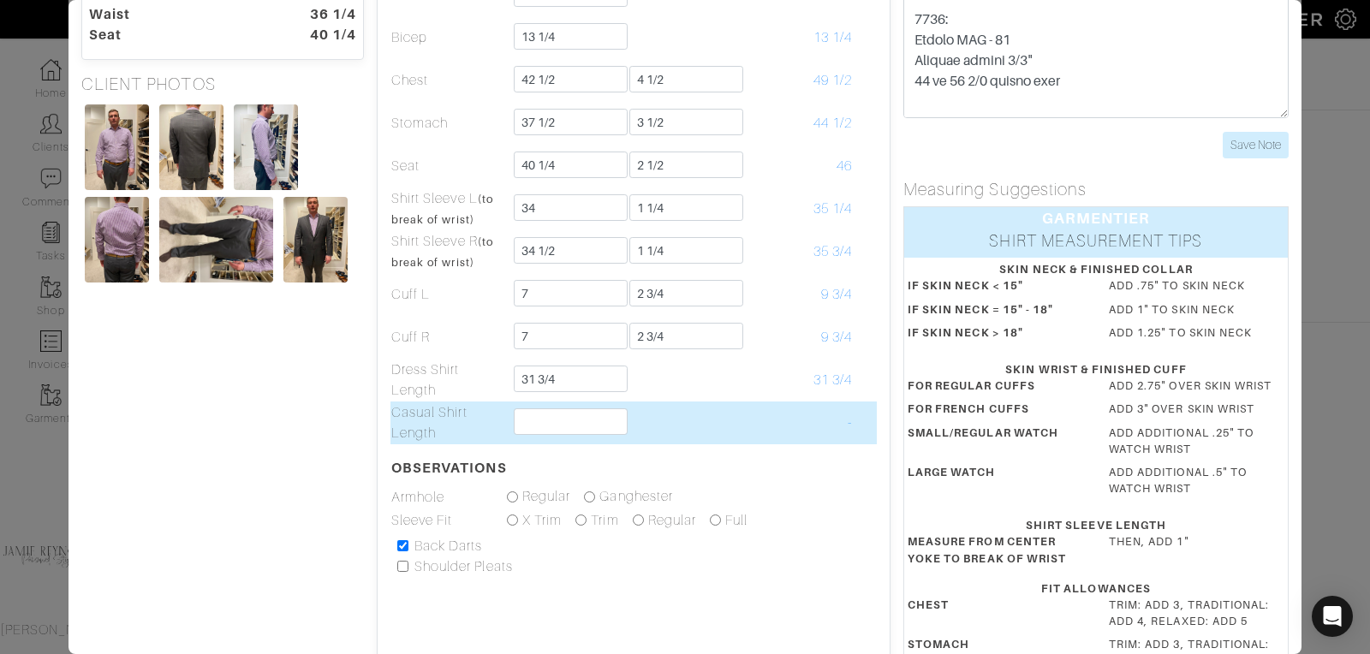
scroll to position [201, 0]
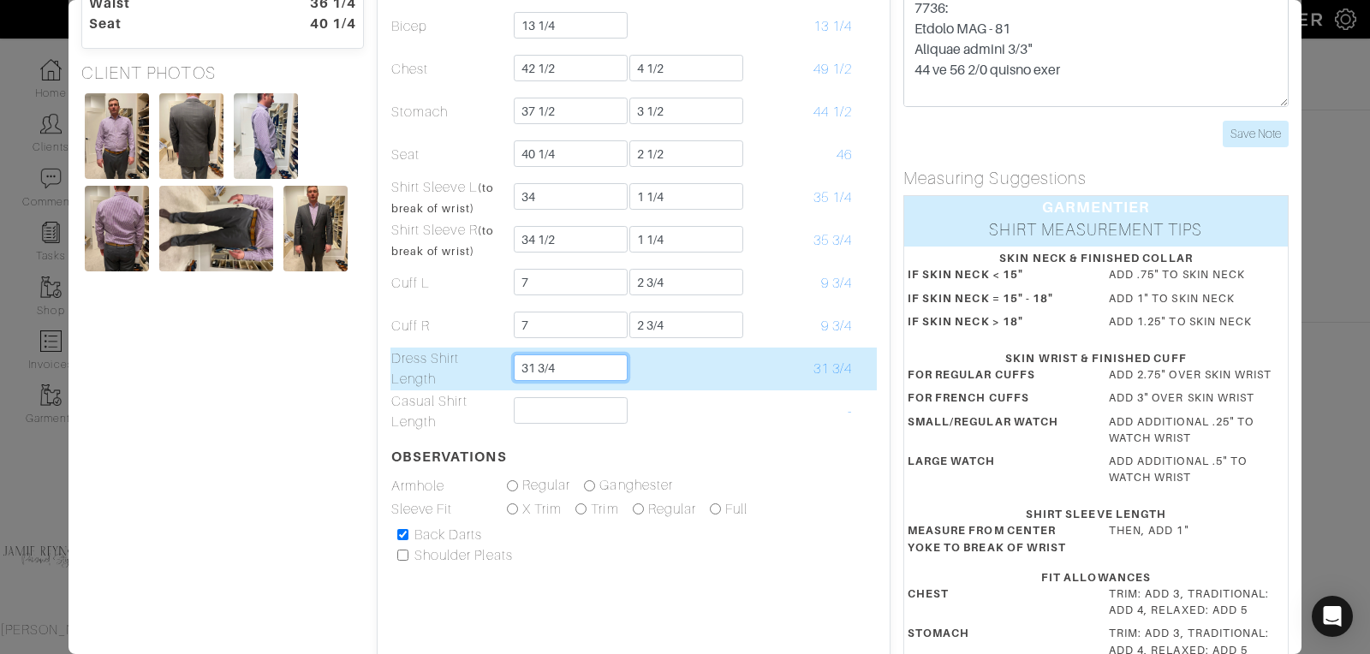
click at [564, 368] on input "31 3/4" at bounding box center [571, 367] width 114 height 27
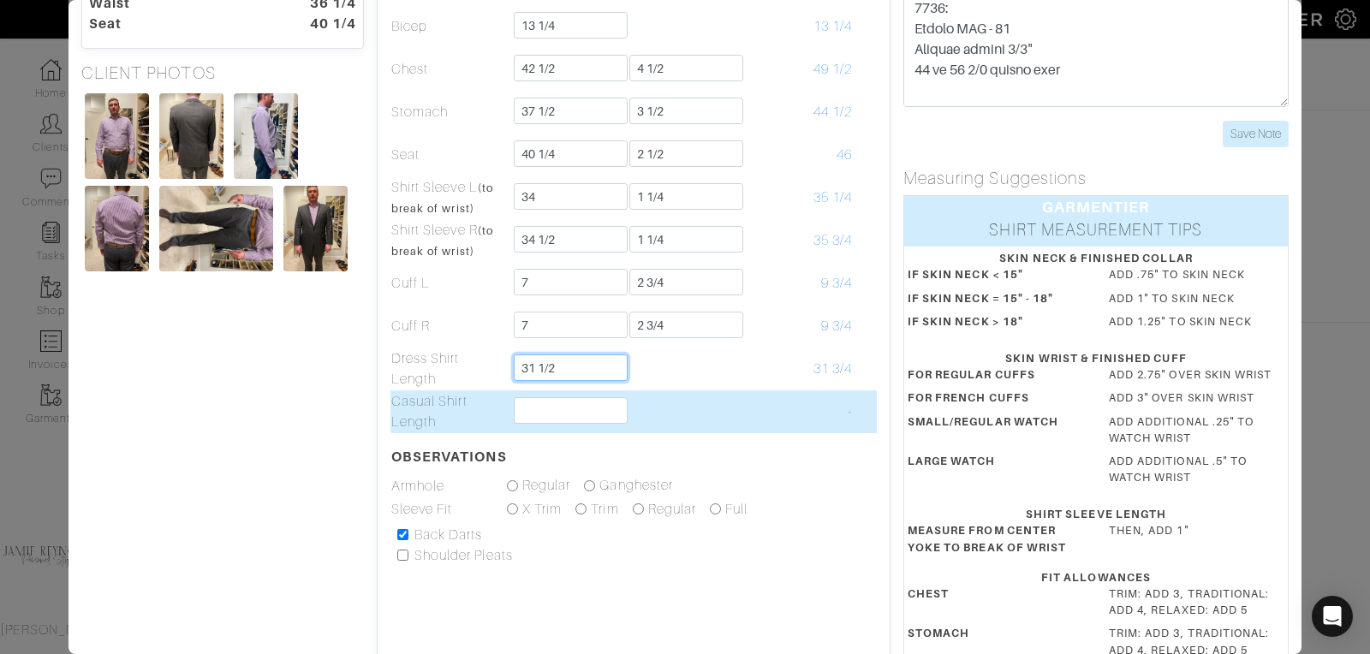
type input "31 1/2"
click at [737, 392] on td "-" at bounding box center [795, 411] width 116 height 43
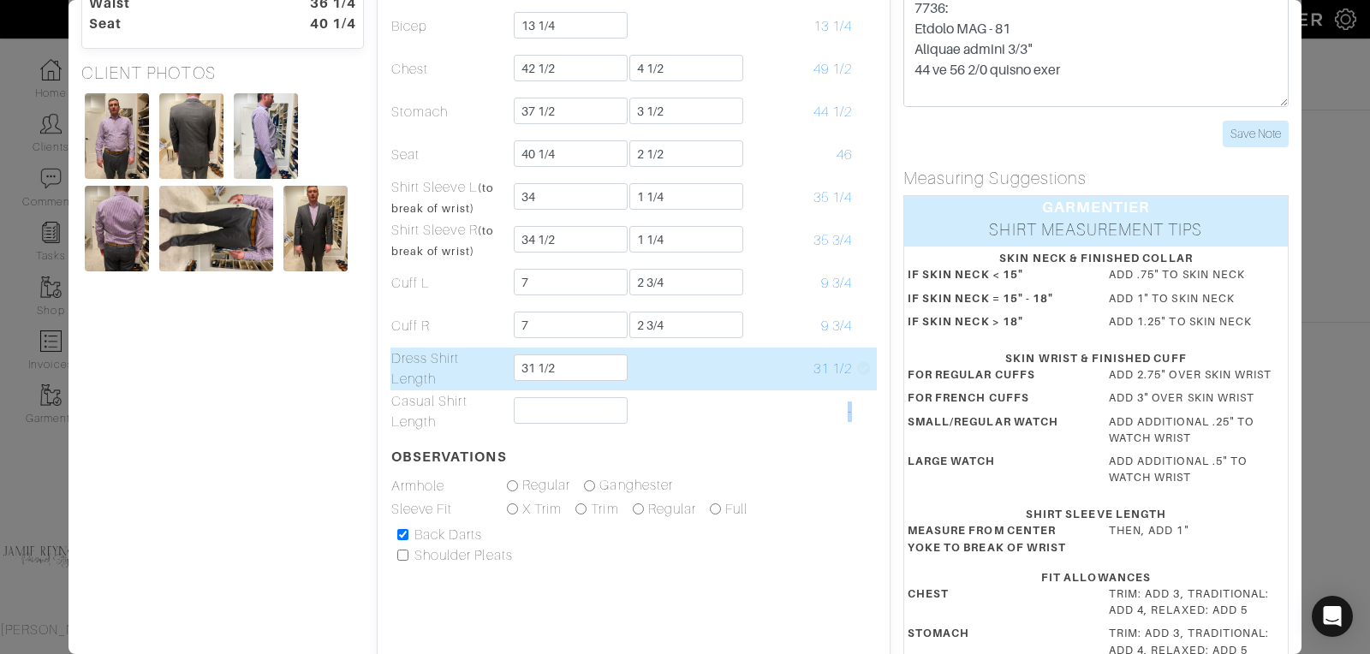
drag, startPoint x: 736, startPoint y: 392, endPoint x: 705, endPoint y: 352, distance: 51.2
click at [727, 378] on tbody "Skin Allowance Finished Neck 15 1/4 1 16 1/4 Yoke 19 1/4 19 1/4 Bicep 13 1/4 13…" at bounding box center [633, 209] width 486 height 624
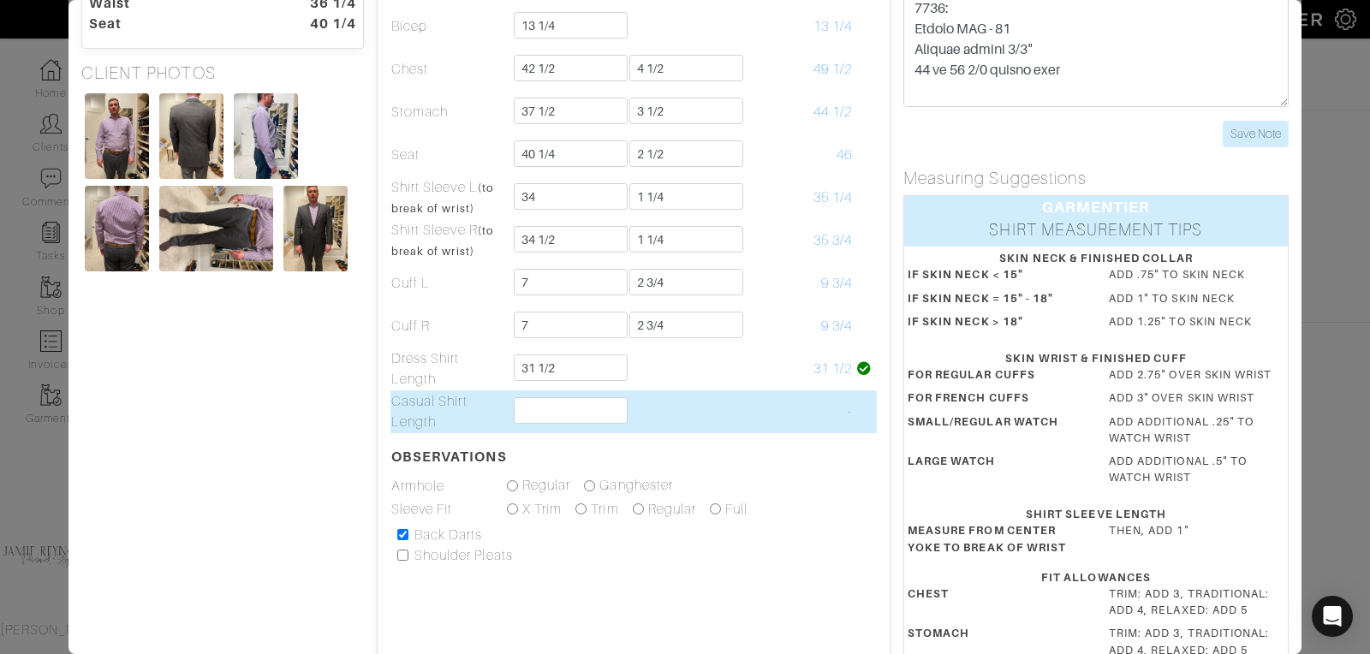
click at [717, 399] on td at bounding box center [680, 411] width 116 height 43
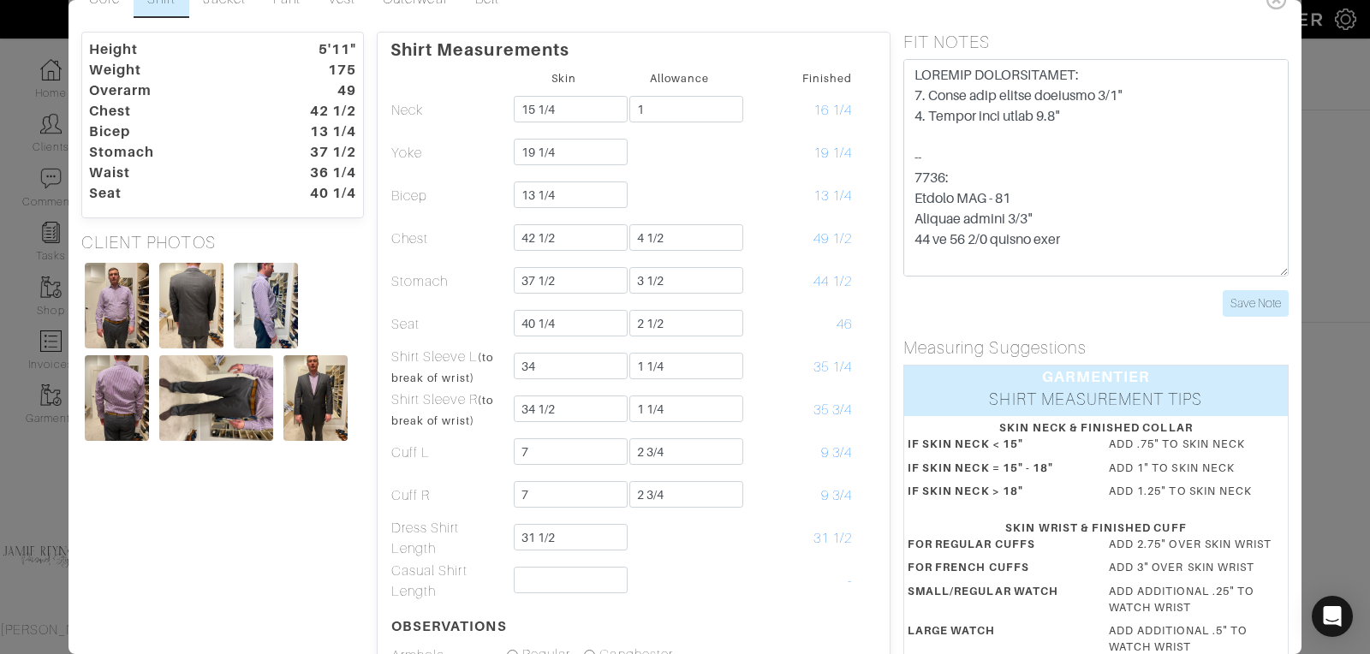
scroll to position [0, 0]
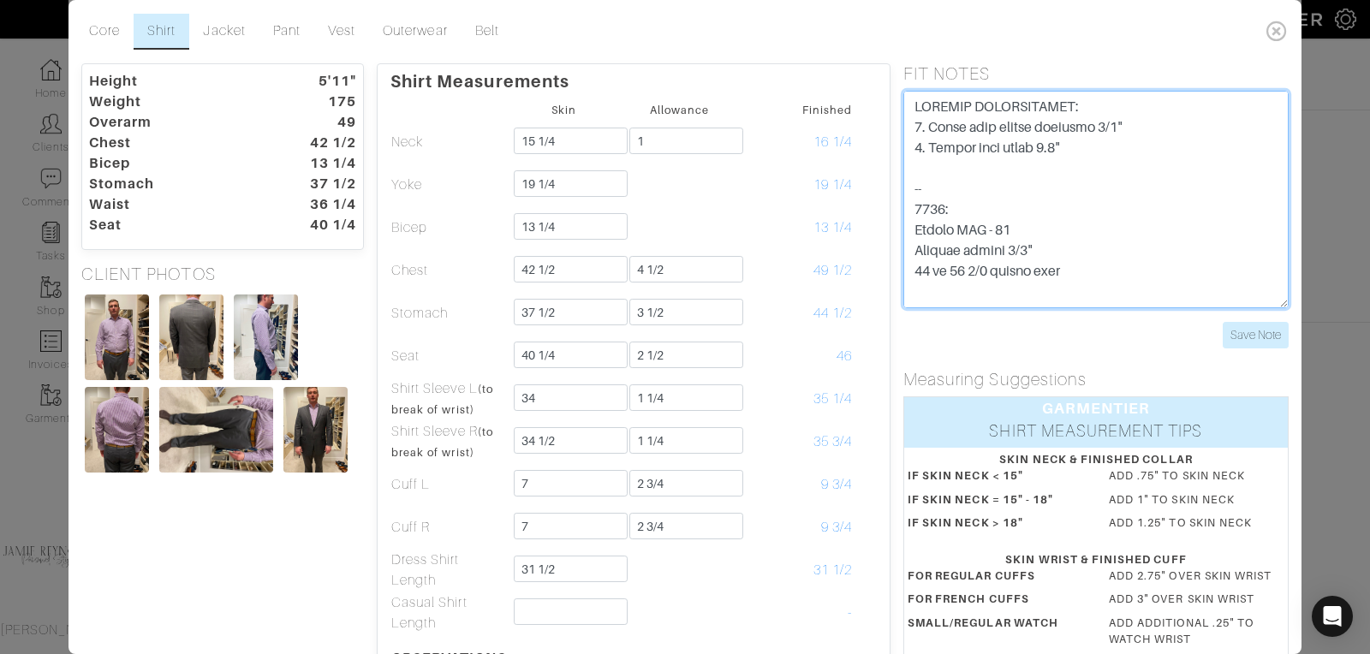
click at [911, 106] on textarea at bounding box center [1095, 199] width 385 height 217
click at [935, 113] on textarea at bounding box center [1095, 199] width 385 height 217
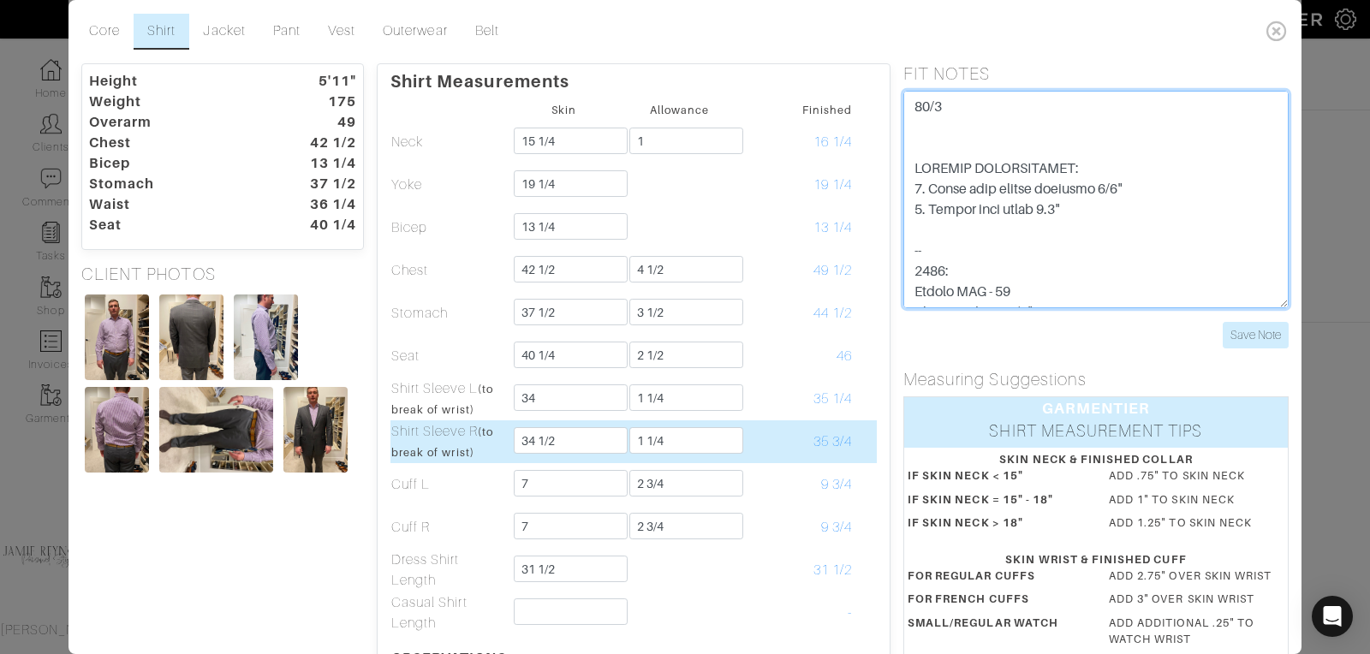
type textarea "10/6 SPECIAL INSTRUCTIONS: 1. Lower back collar slightly 1/8" 2. Reduce coat sk…"
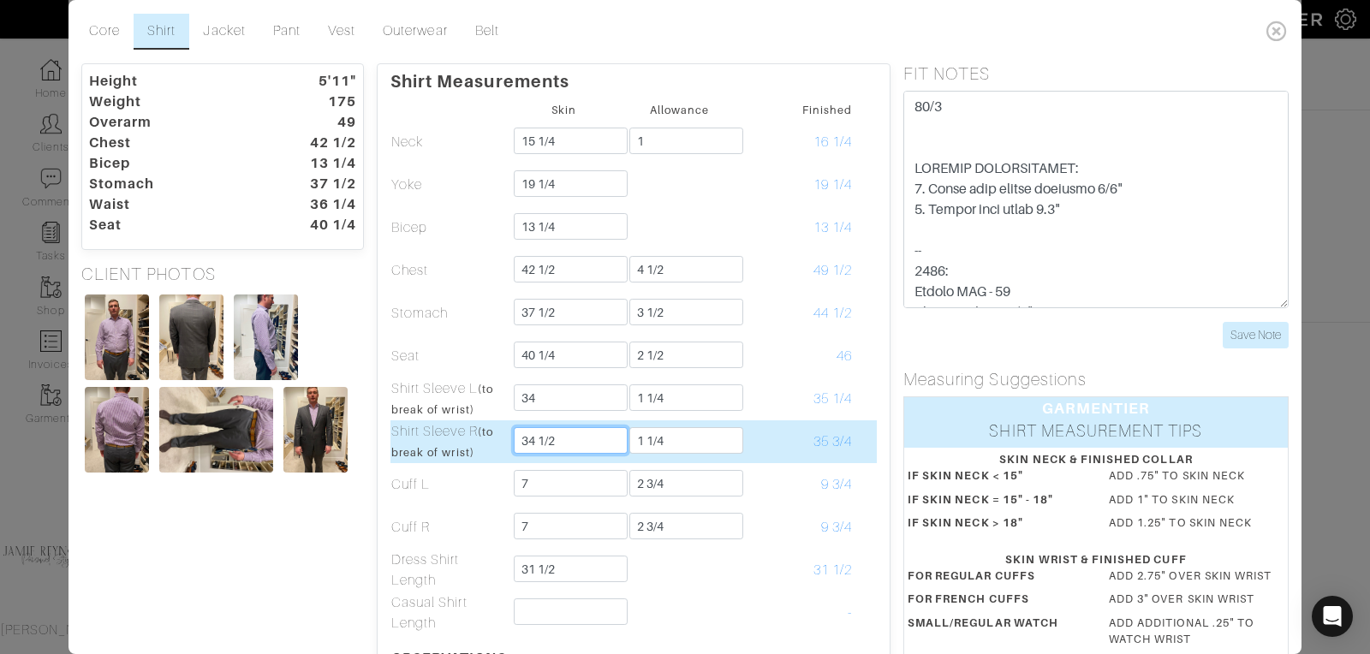
click at [539, 439] on input "34 1/2" at bounding box center [571, 440] width 114 height 27
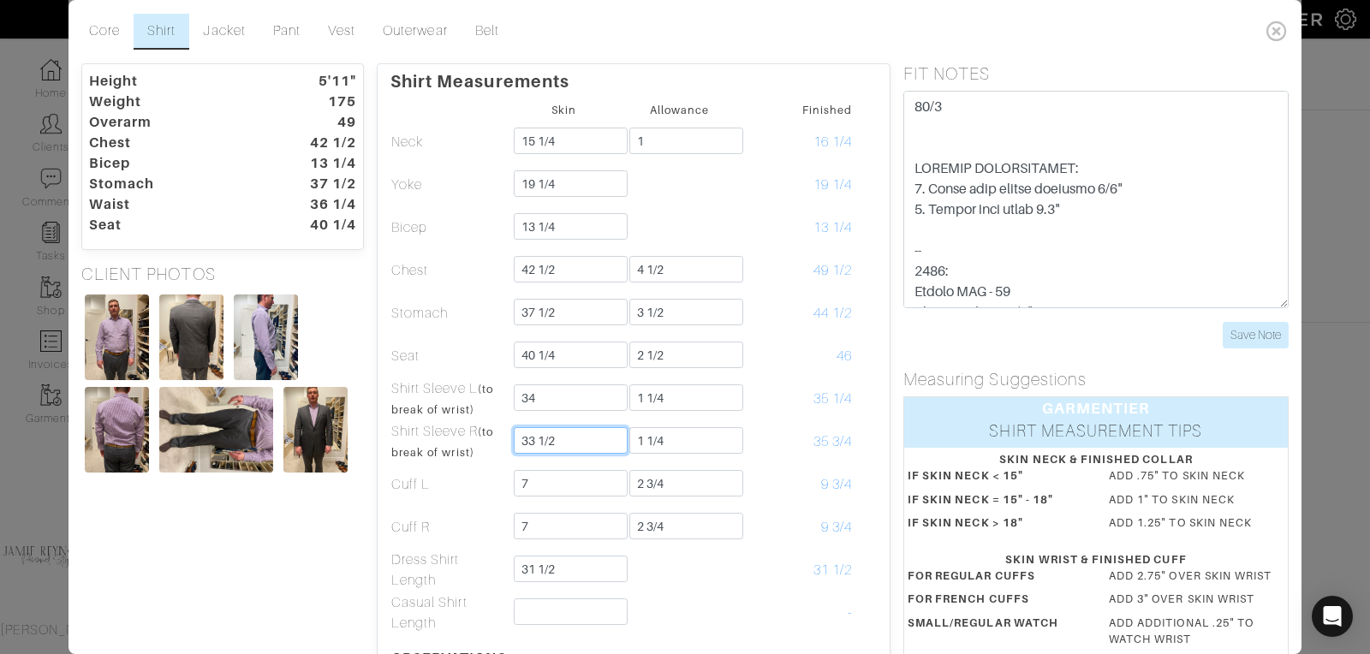
type input "33 1/2"
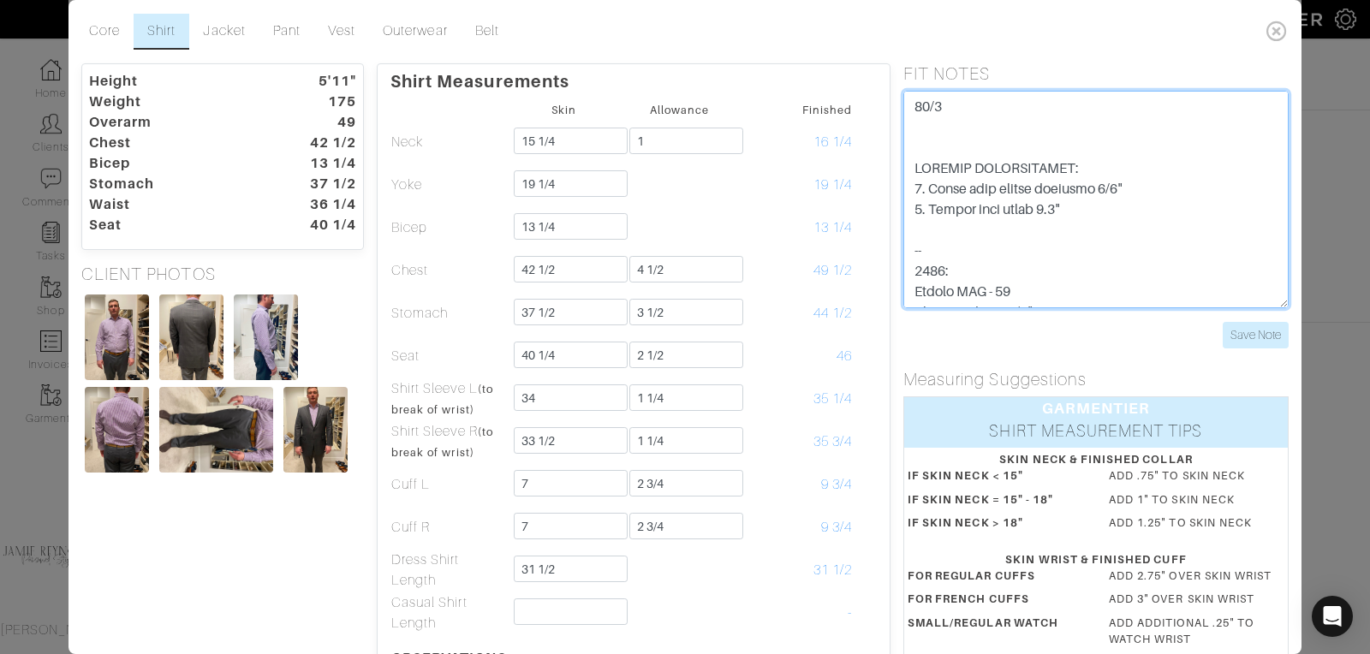
click at [1020, 115] on textarea at bounding box center [1095, 199] width 385 height 217
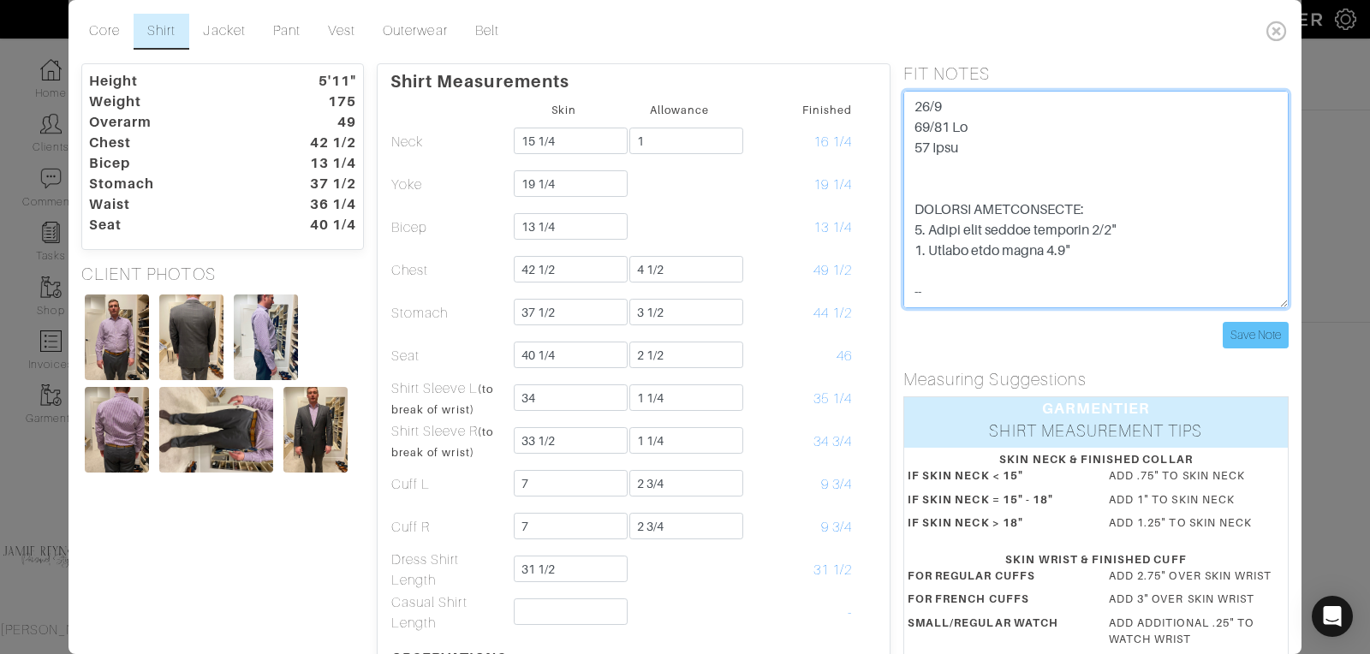
type textarea "10/6 33/12 Ri 34 Left SPECIAL INSTRUCTIONS: 1. Lower back collar slightly 1/8" …"
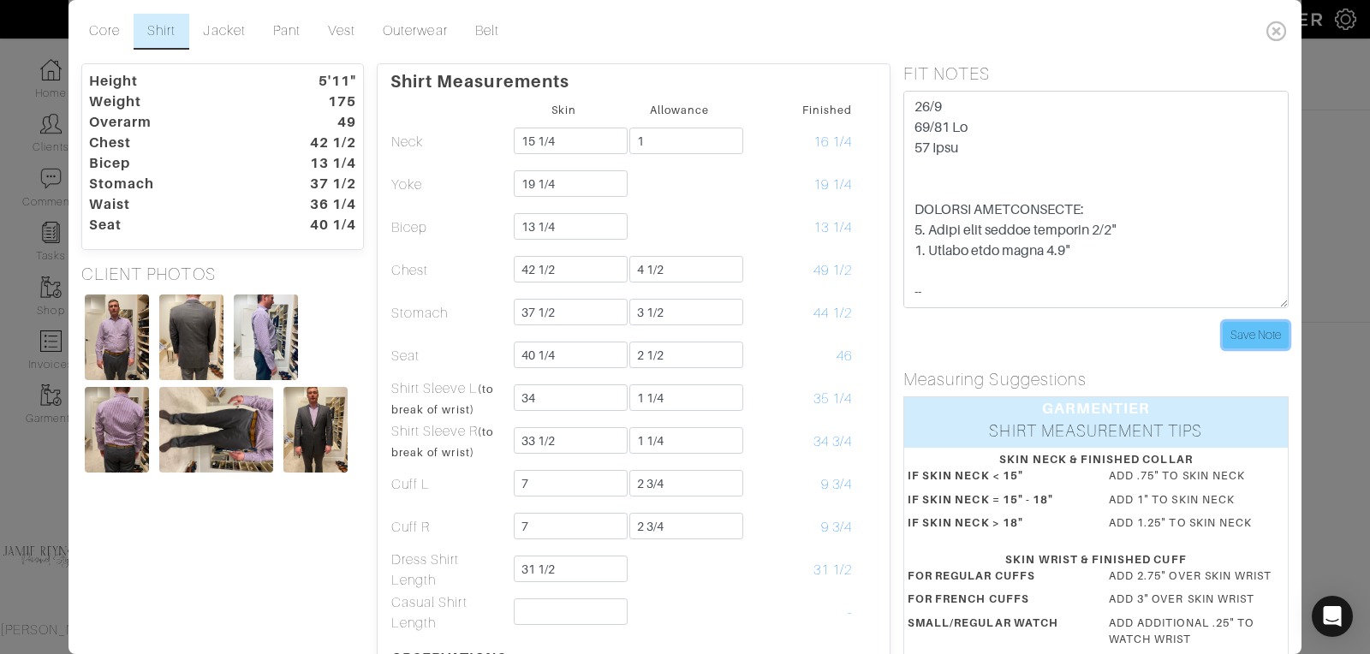
click at [1249, 340] on input "Save Note" at bounding box center [1256, 335] width 66 height 27
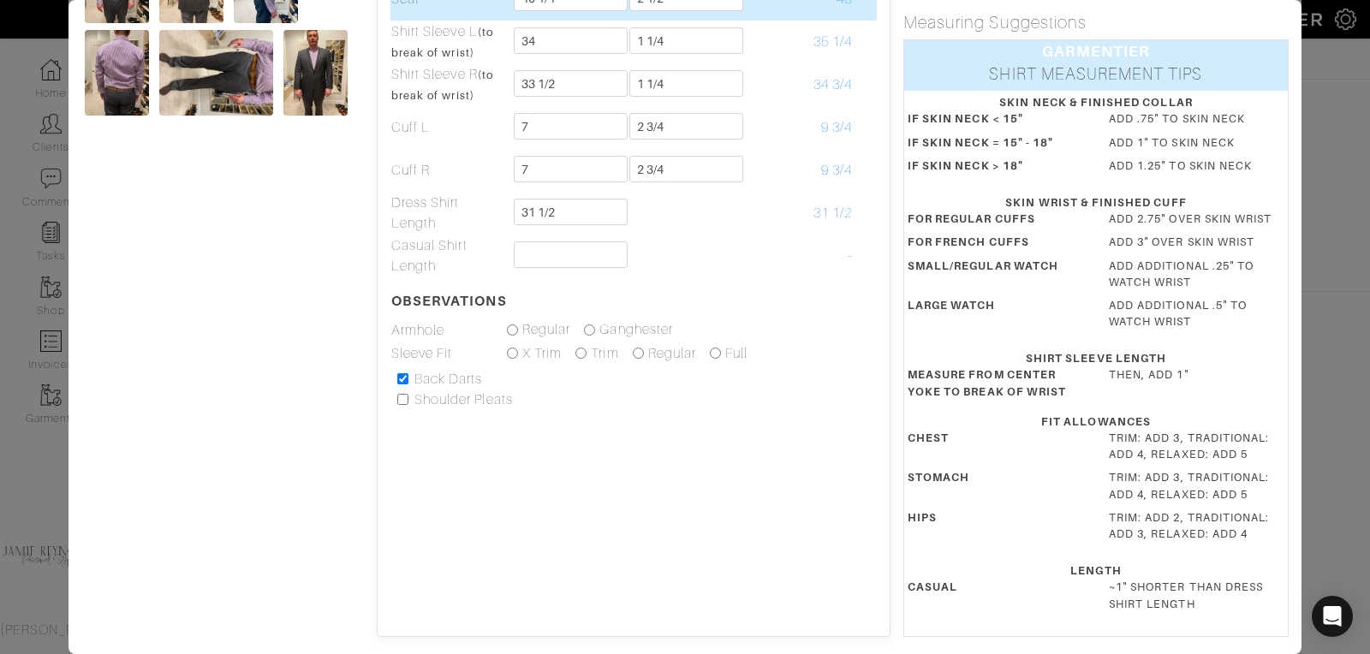
scroll to position [33, 0]
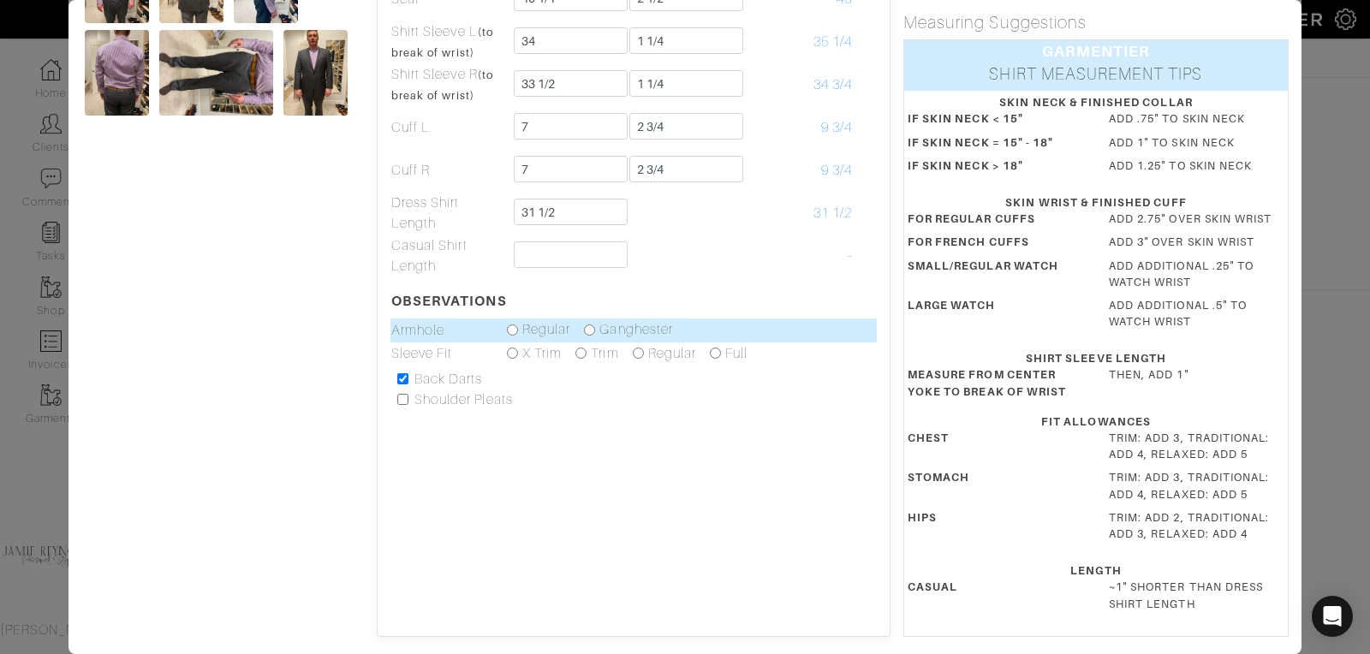
click at [592, 324] on input "radio" at bounding box center [589, 329] width 11 height 11
radio input "true"
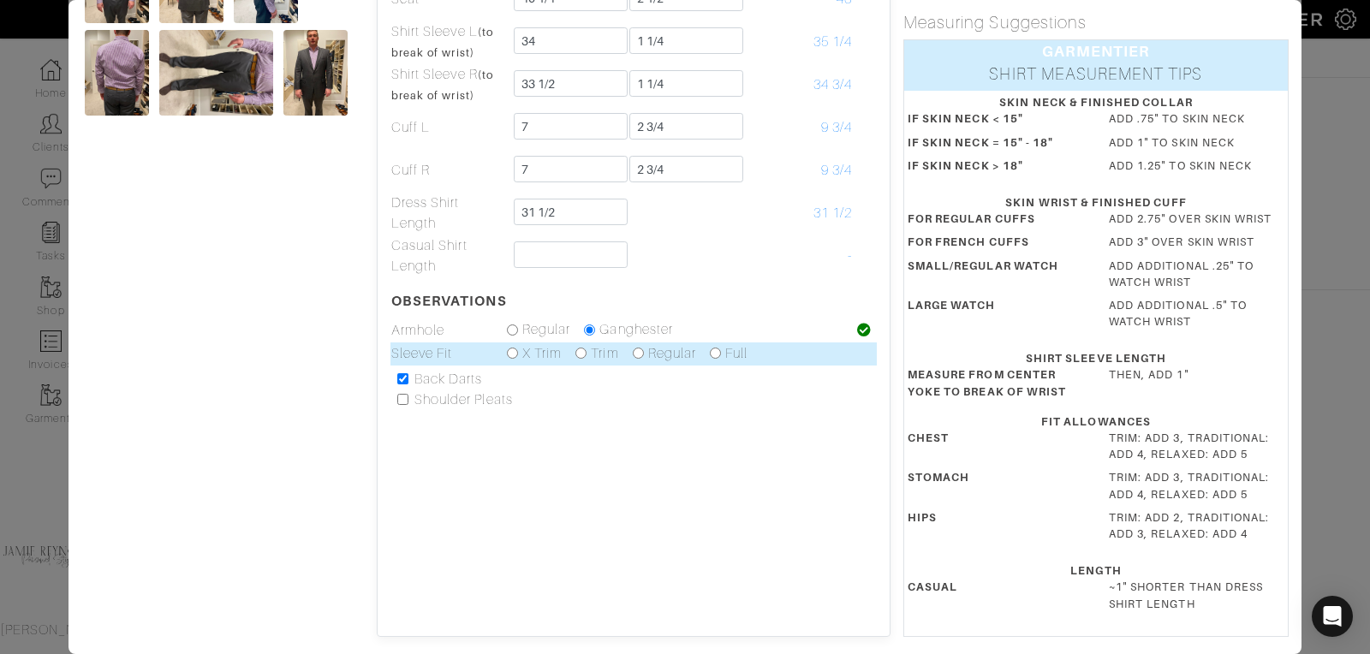
click at [578, 354] on input "radio" at bounding box center [580, 353] width 11 height 11
radio input "true"
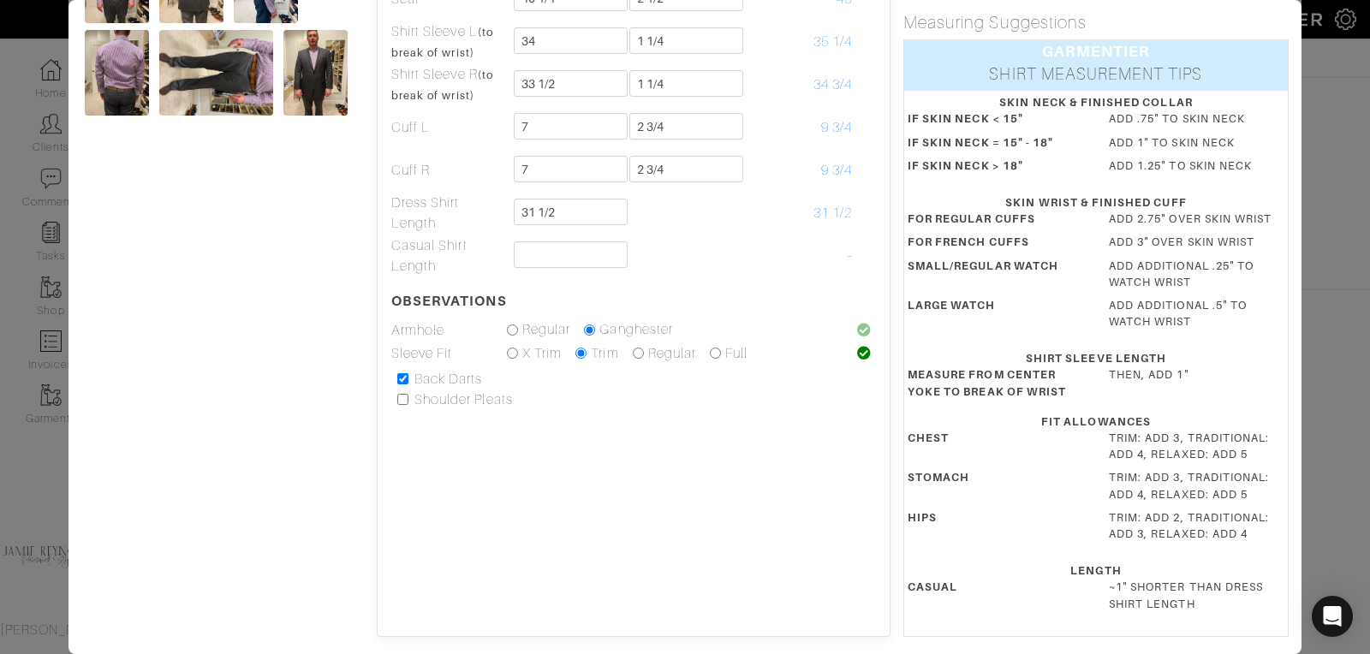
scroll to position [0, 0]
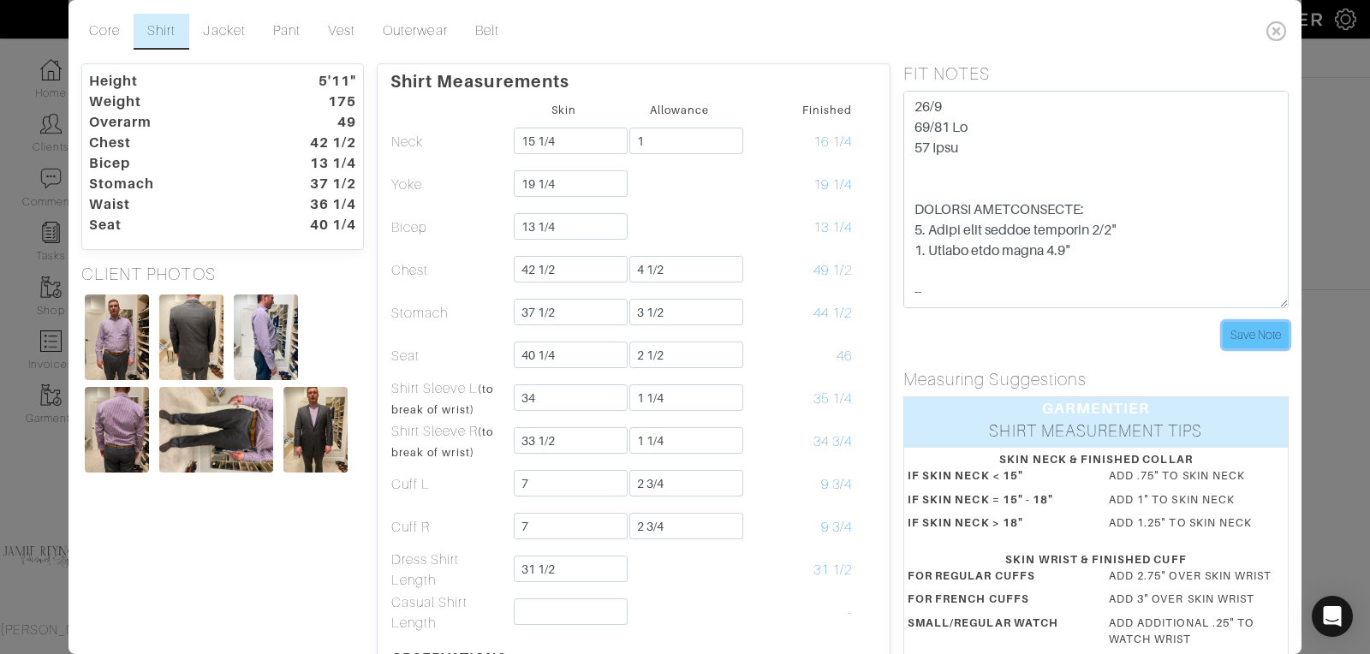
click at [1264, 325] on input "Save Note" at bounding box center [1256, 335] width 66 height 27
click at [1245, 337] on input "Save Note" at bounding box center [1256, 335] width 66 height 27
click at [1278, 26] on icon at bounding box center [1276, 31] width 35 height 34
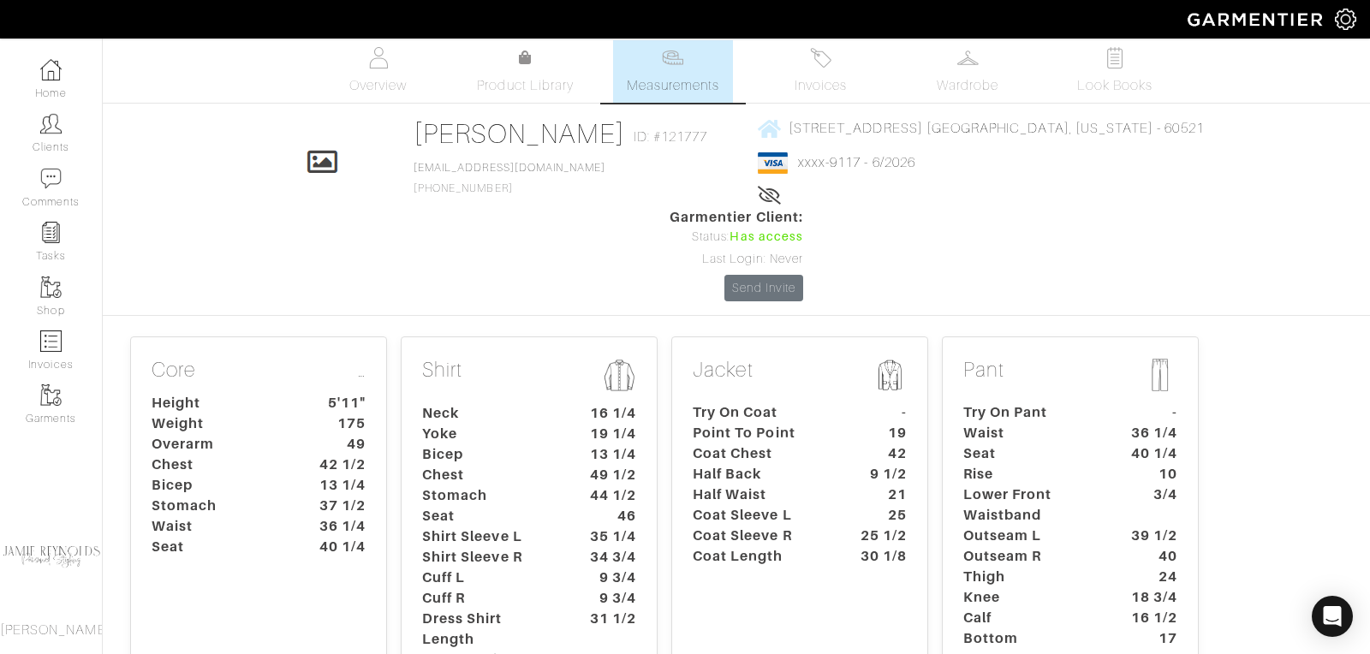
scroll to position [9, 0]
click at [816, 164] on link "xxxx-9117 - 6/2026" at bounding box center [856, 160] width 117 height 15
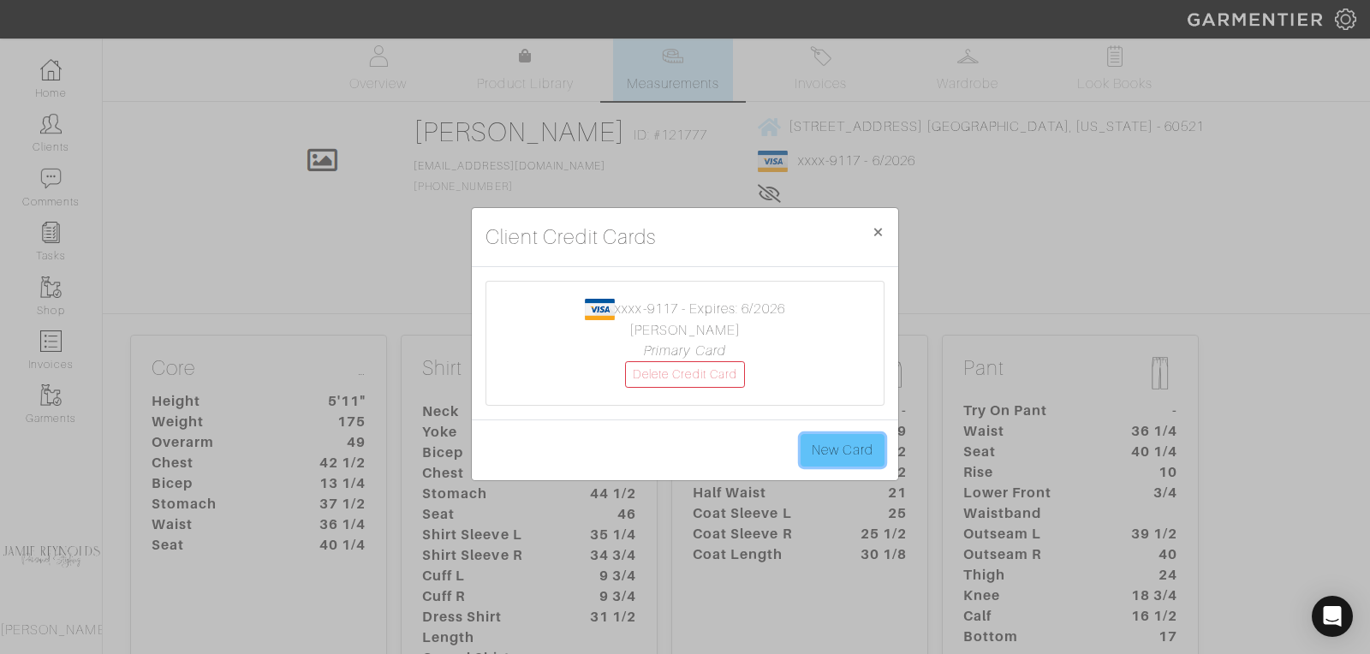
click at [835, 454] on link "New Card" at bounding box center [843, 450] width 84 height 33
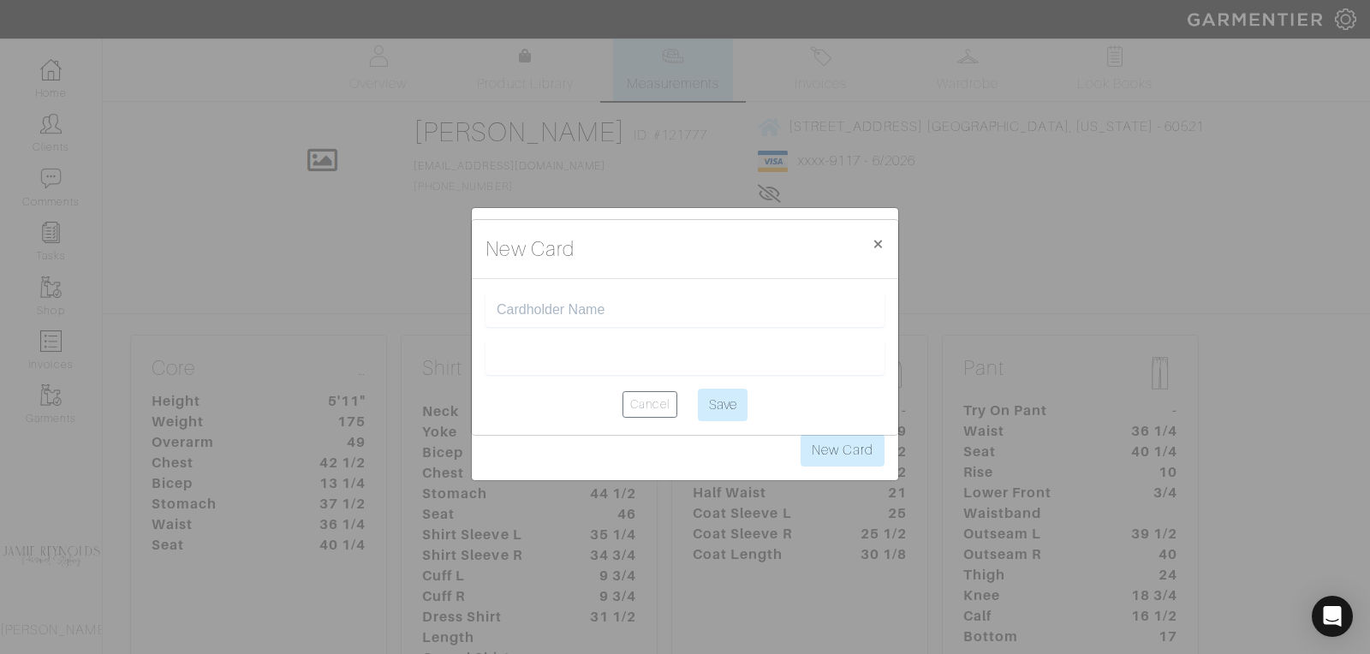
click at [556, 307] on input "text" at bounding box center [685, 310] width 377 height 16
type input "[PERSON_NAME]"
click at [549, 404] on center "Cancel Save" at bounding box center [684, 405] width 399 height 33
click at [716, 413] on input "Save" at bounding box center [723, 405] width 50 height 33
type input "Saving..."
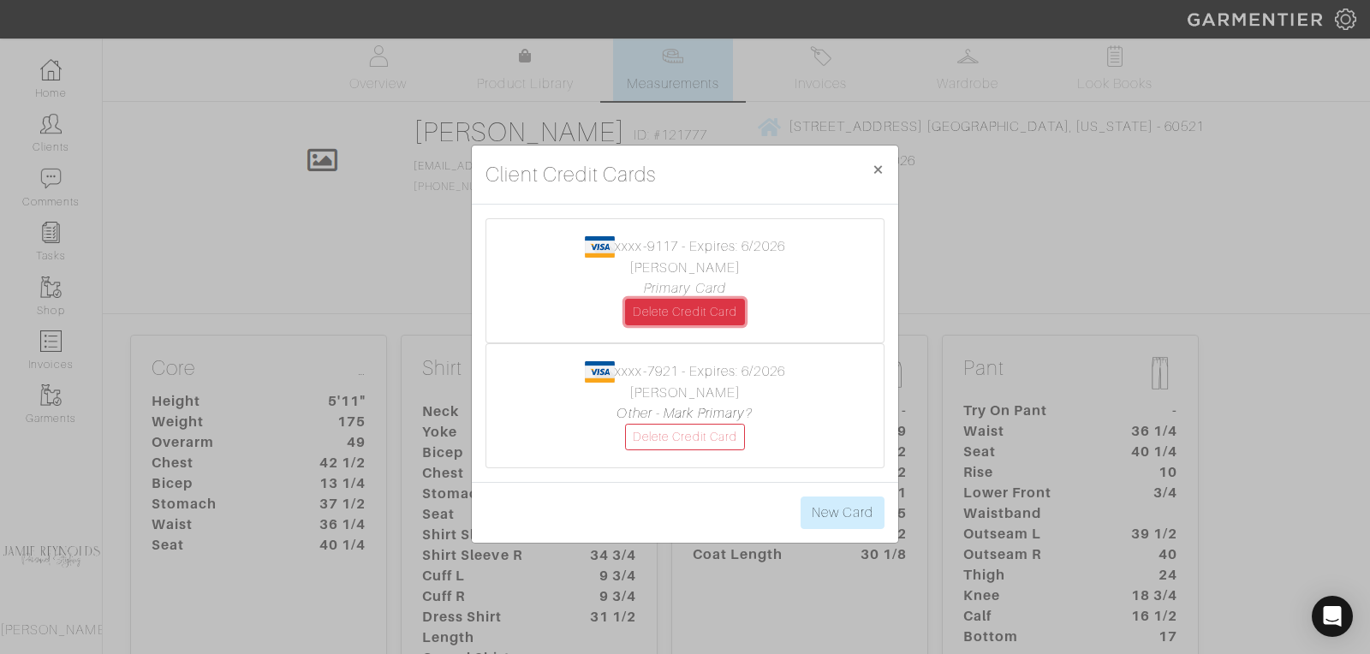
click at [667, 316] on link "Delete Credit Card" at bounding box center [685, 312] width 120 height 27
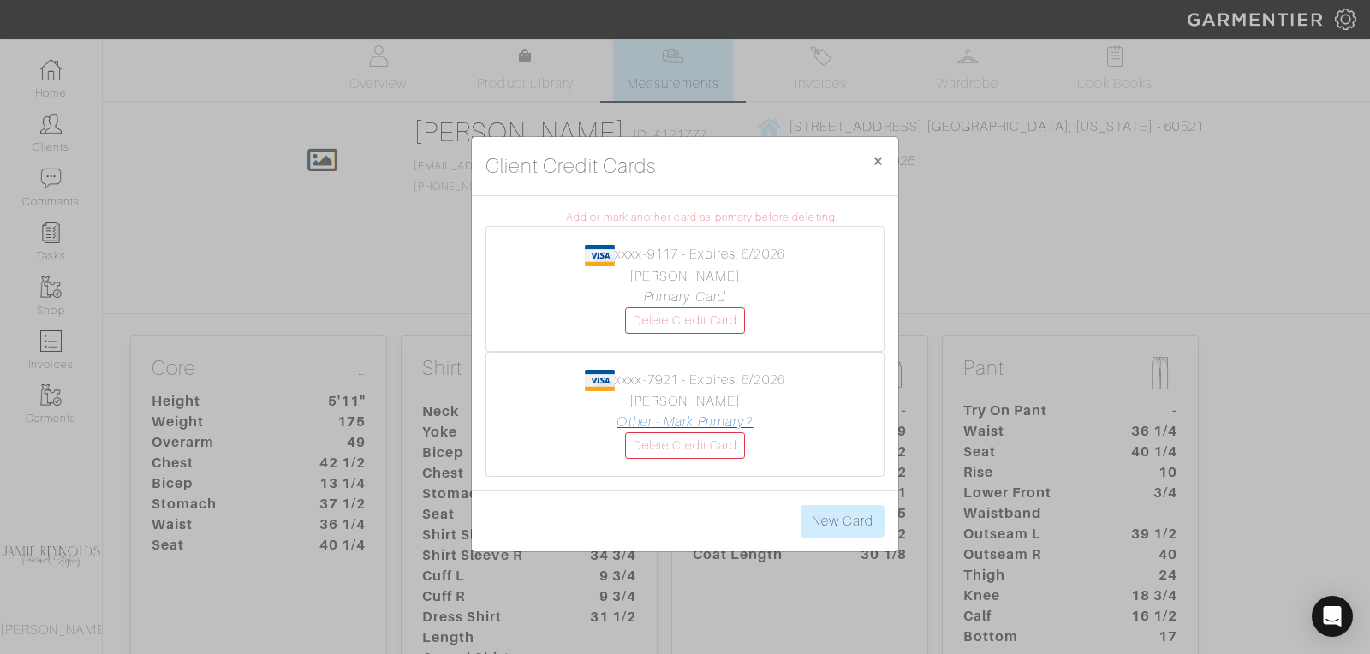
click at [704, 422] on link "Other - Mark Primary?" at bounding box center [684, 421] width 136 height 15
click at [702, 318] on link "Delete Credit Card" at bounding box center [685, 320] width 120 height 27
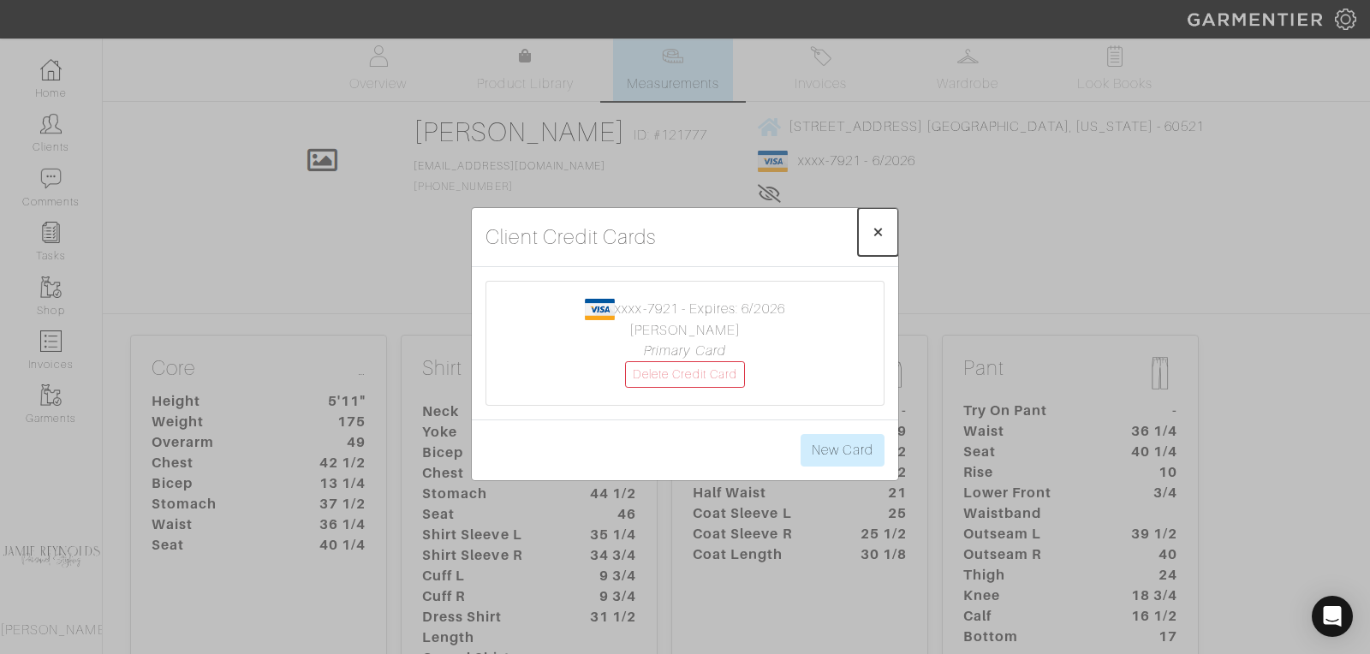
click at [876, 229] on span "×" at bounding box center [878, 231] width 13 height 23
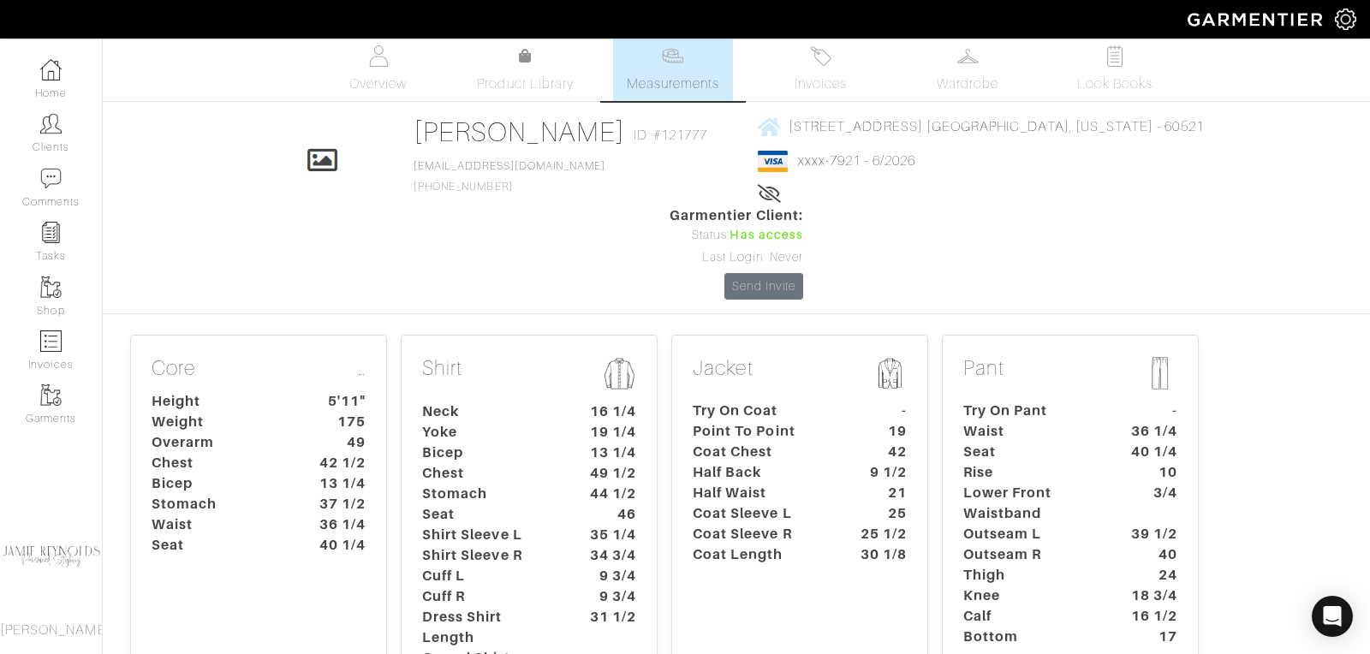
scroll to position [0, 0]
